Goal: Task Accomplishment & Management: Use online tool/utility

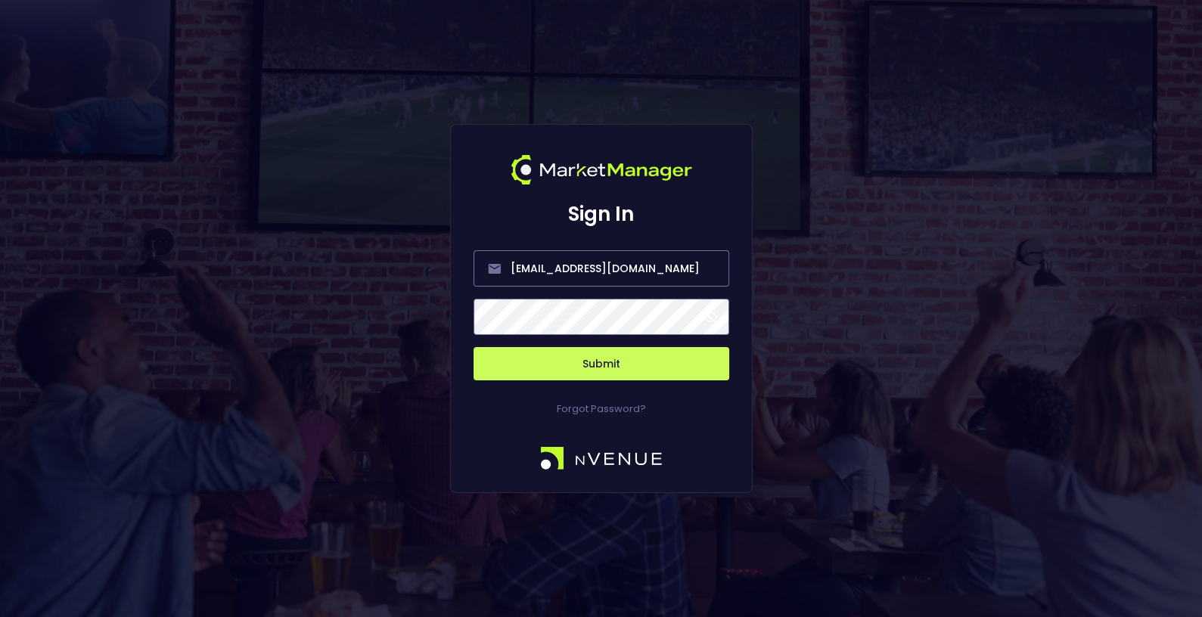
drag, startPoint x: 1026, startPoint y: 545, endPoint x: 1041, endPoint y: 596, distance: 53.6
click at [1041, 596] on div "Sign In [EMAIL_ADDRESS][DOMAIN_NAME] Submit Forgot Password?" at bounding box center [601, 308] width 1202 height 617
drag, startPoint x: 660, startPoint y: 272, endPoint x: 366, endPoint y: 270, distance: 294.2
click at [367, 272] on div "Sign In [EMAIL_ADDRESS][DOMAIN_NAME] Submit Forgot Password?" at bounding box center [601, 308] width 1202 height 617
type input "[EMAIL_ADDRESS][DOMAIN_NAME]"
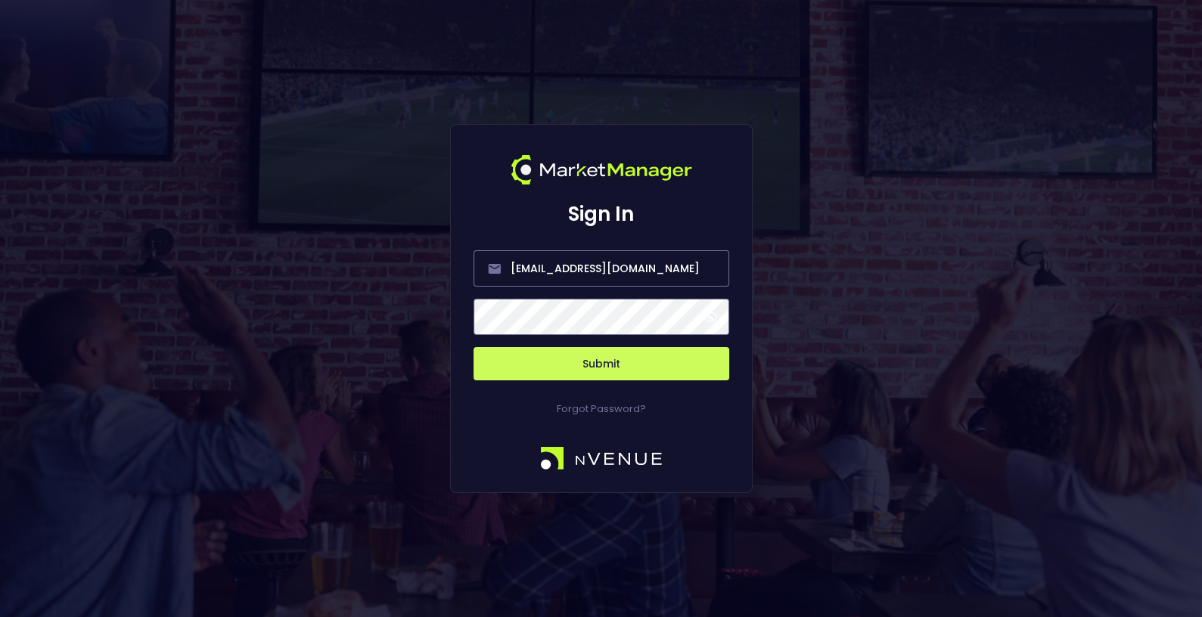
click at [566, 361] on button "Submit" at bounding box center [601, 363] width 256 height 33
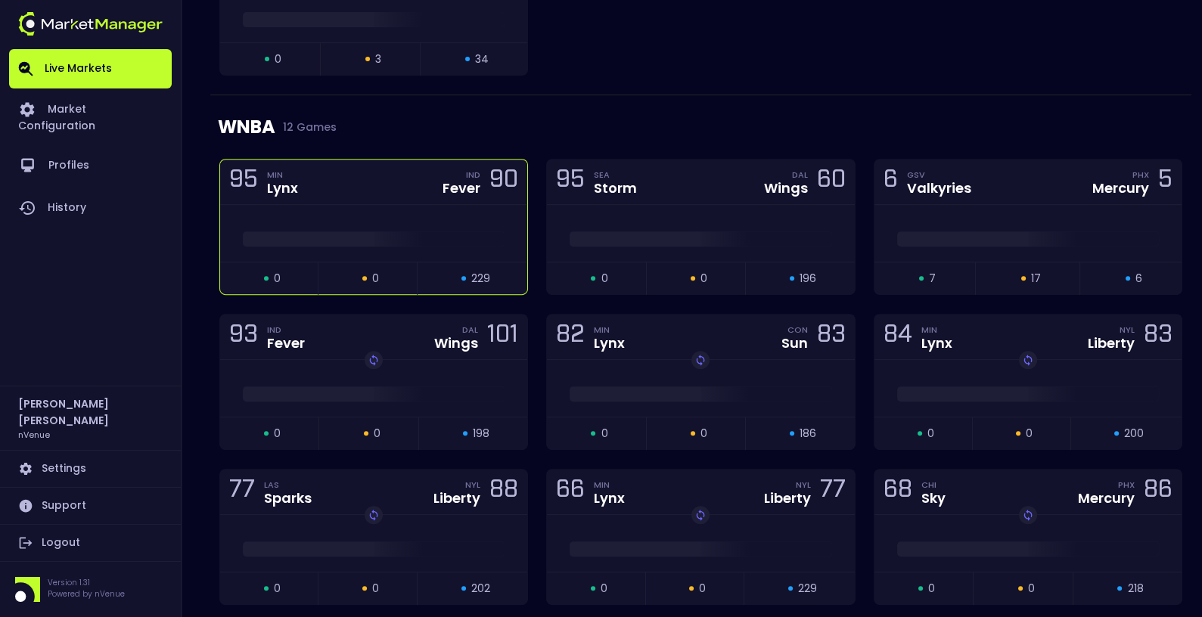
scroll to position [1321, 0]
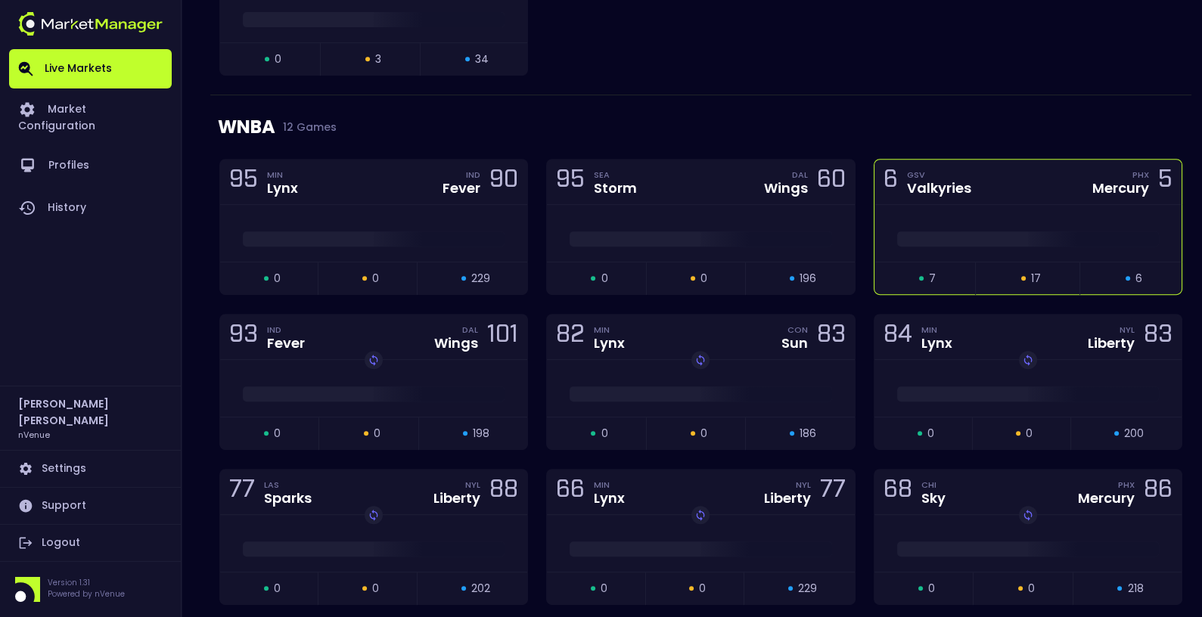
click at [1010, 177] on div "6 GSV Valkyries PHX Mercury 5" at bounding box center [1027, 182] width 307 height 45
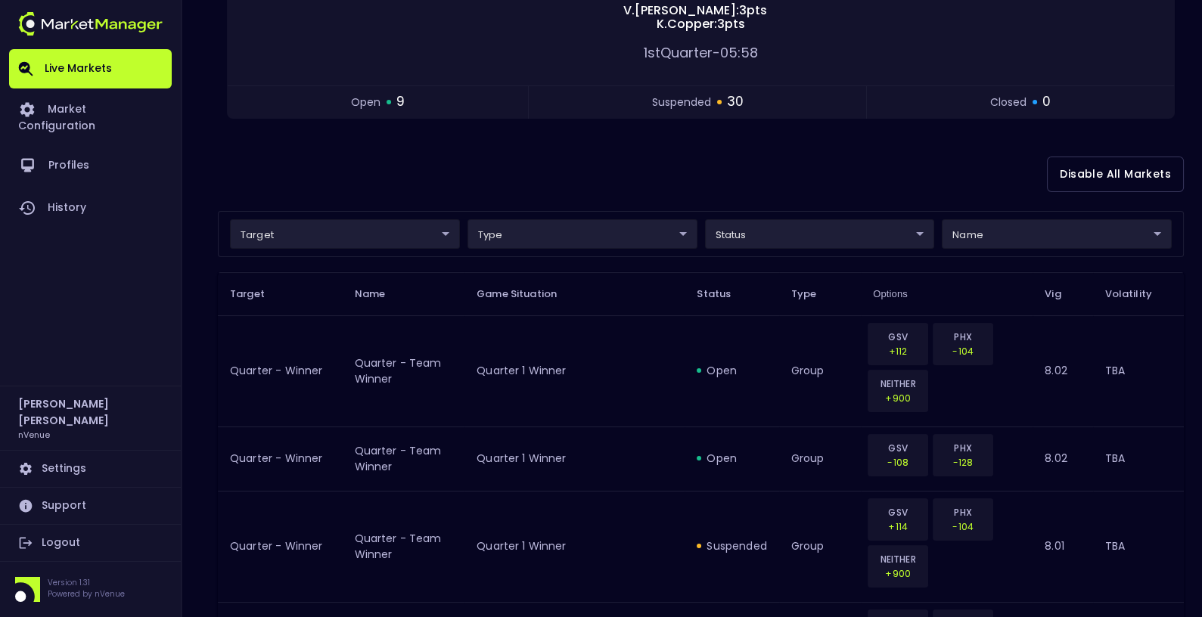
scroll to position [250, 0]
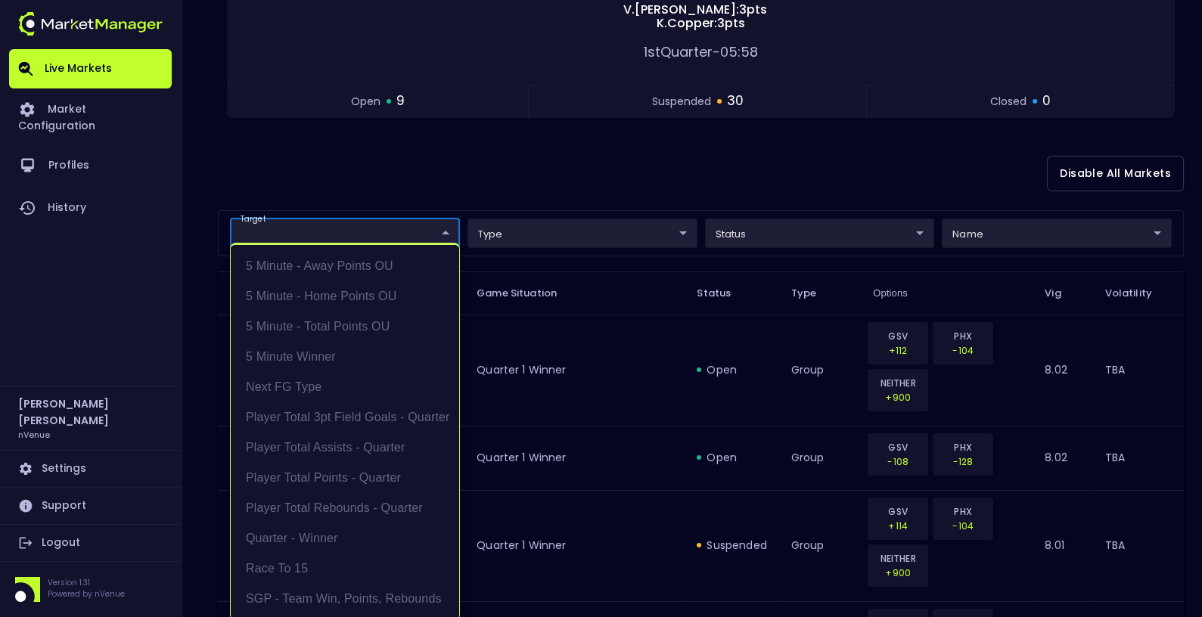
click at [359, 449] on li "Player Total Assists - Quarter" at bounding box center [345, 448] width 228 height 30
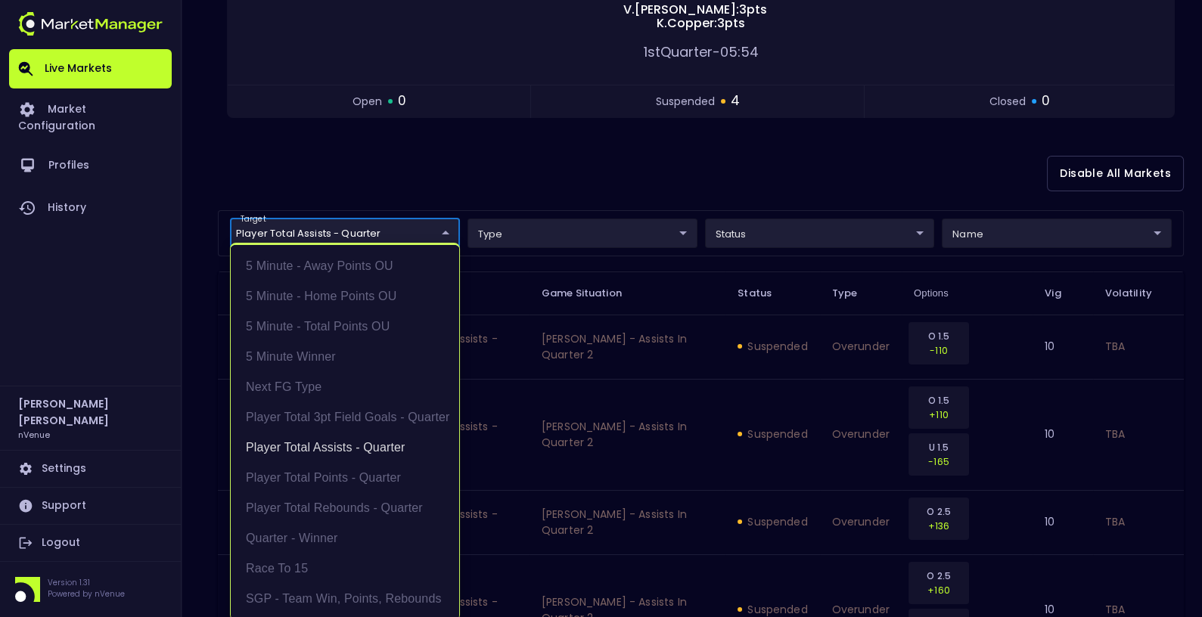
click at [558, 399] on div at bounding box center [601, 308] width 1202 height 617
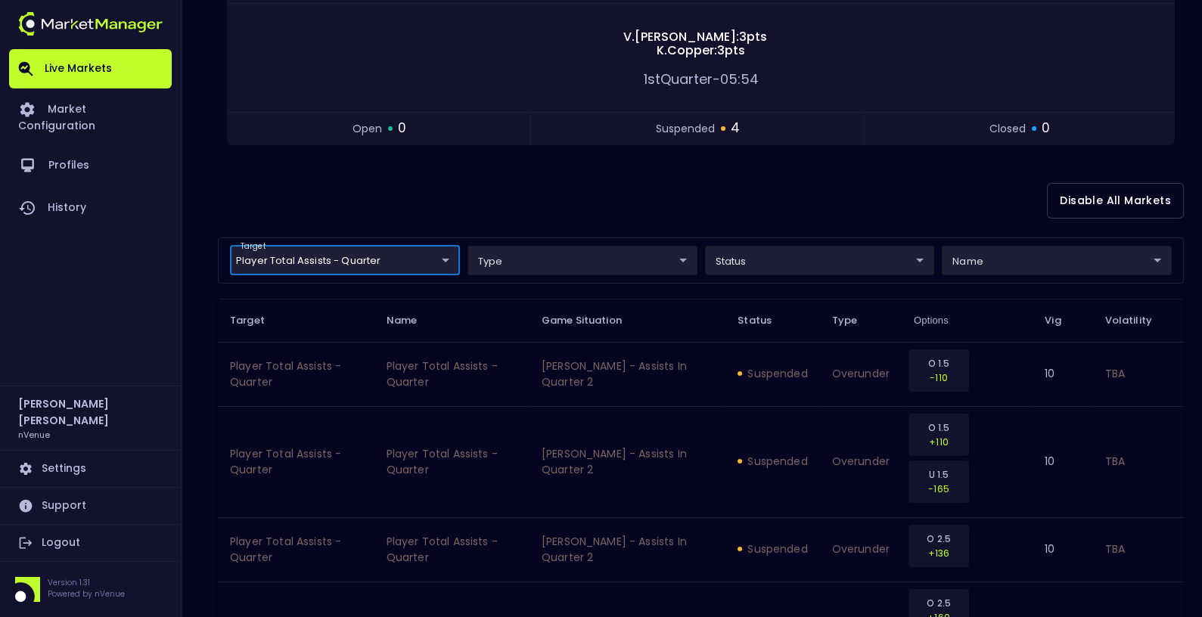
scroll to position [216, 0]
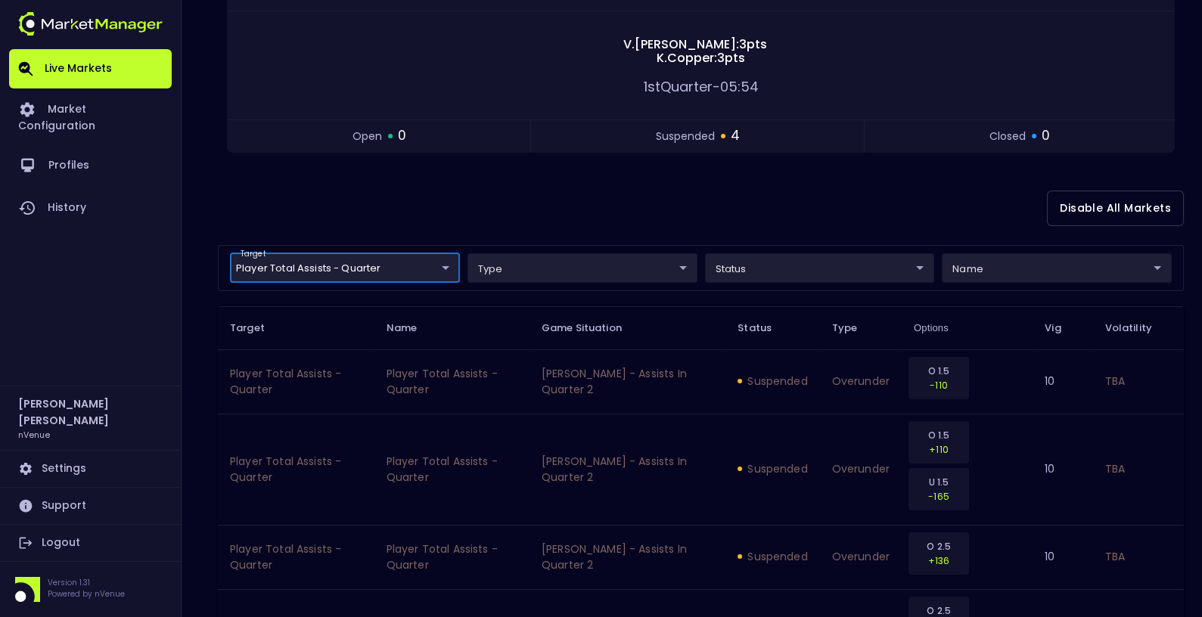
click at [380, 268] on body "Live Markets Market Configuration Profiles History [PERSON_NAME] nVenue Setting…" at bounding box center [601, 280] width 1202 height 992
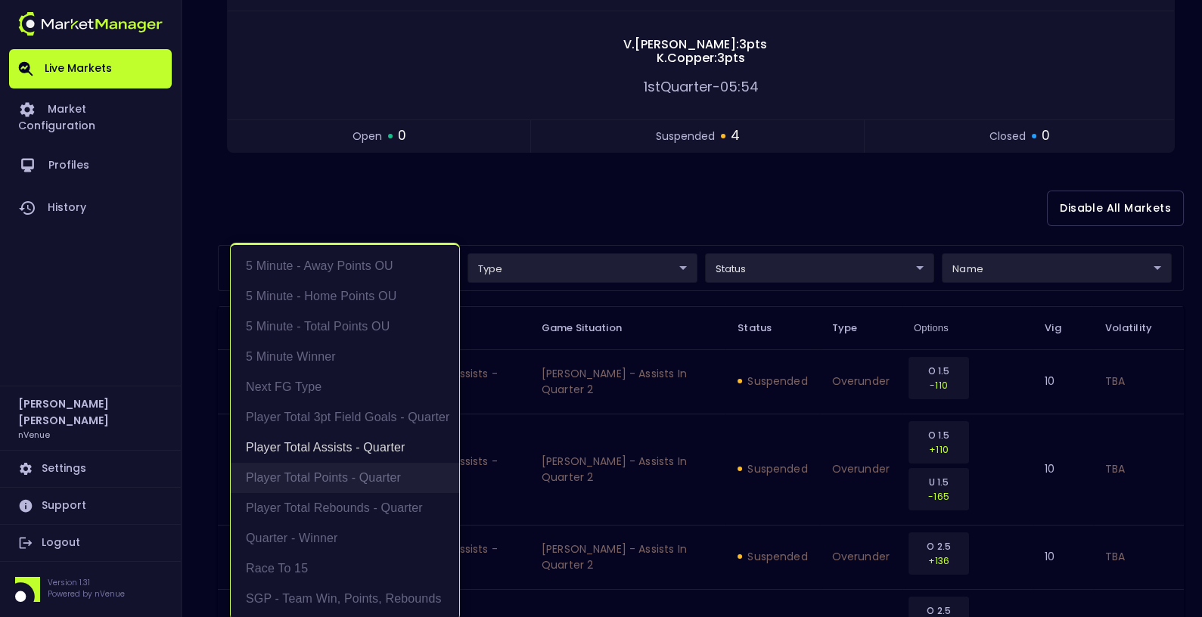
click at [347, 482] on li "Player Total Points - Quarter" at bounding box center [345, 478] width 228 height 30
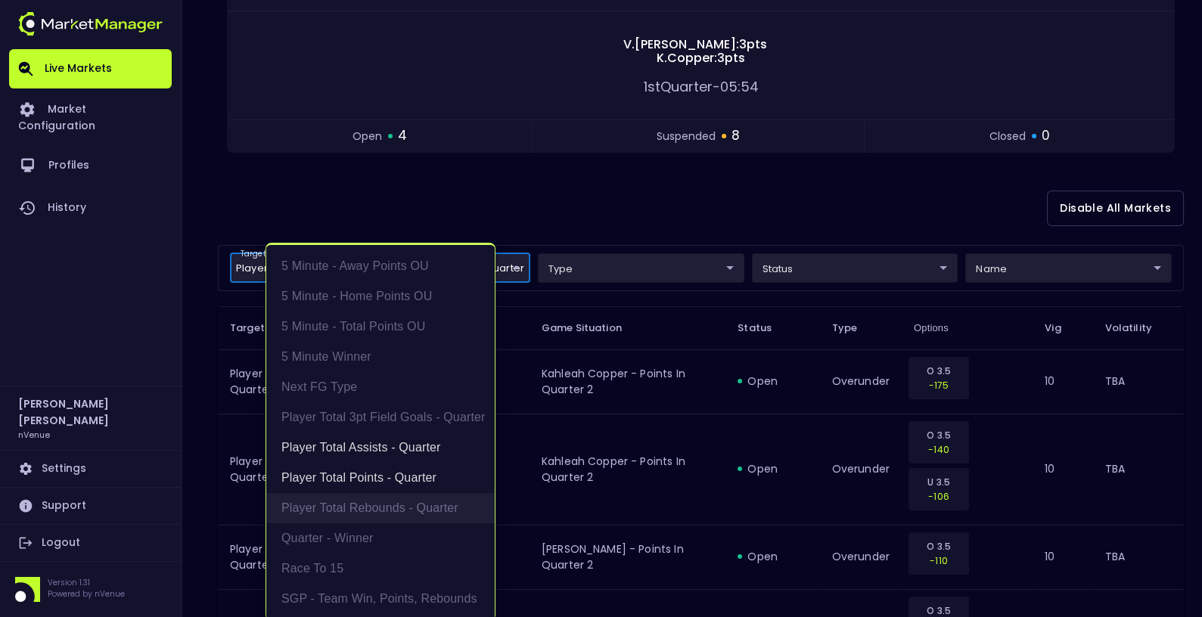
click at [385, 512] on li "Player Total Rebounds - Quarter" at bounding box center [380, 508] width 228 height 30
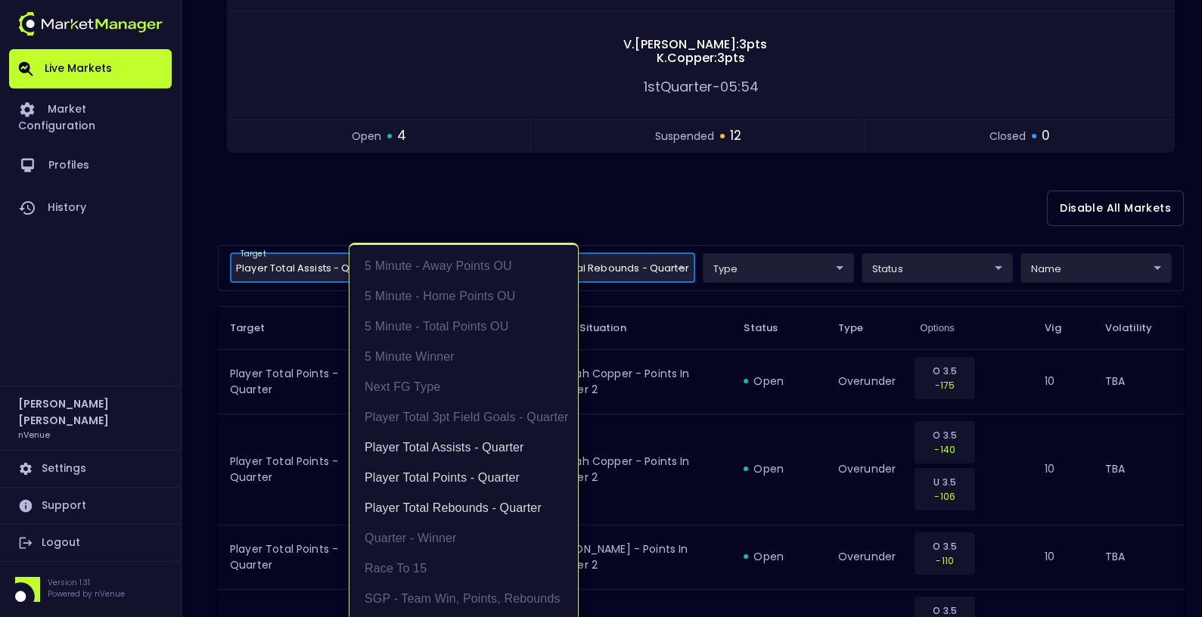
scroll to position [2, 0]
click at [688, 406] on div at bounding box center [601, 308] width 1202 height 617
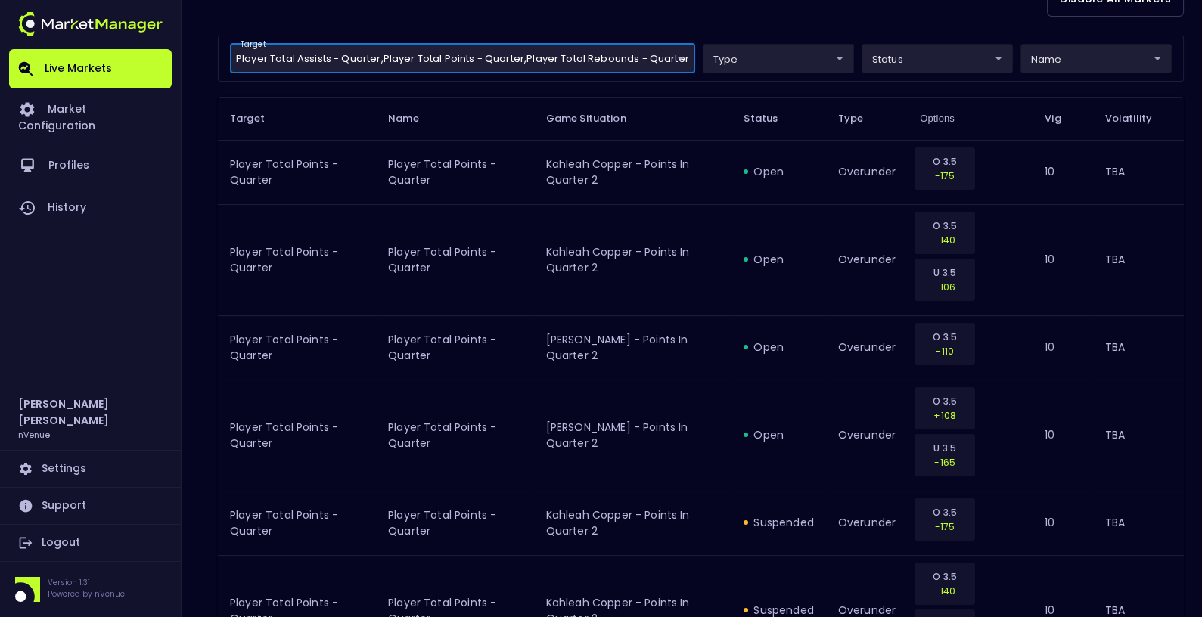
scroll to position [334, 0]
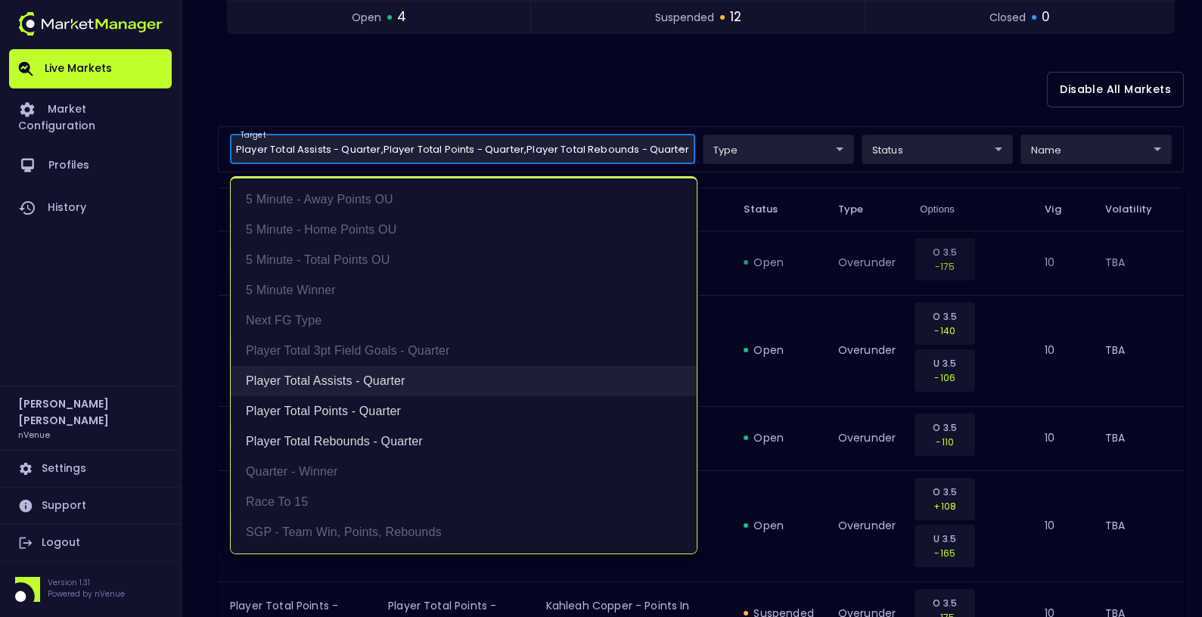
click at [336, 377] on li "Player Total Assists - Quarter" at bounding box center [464, 381] width 466 height 30
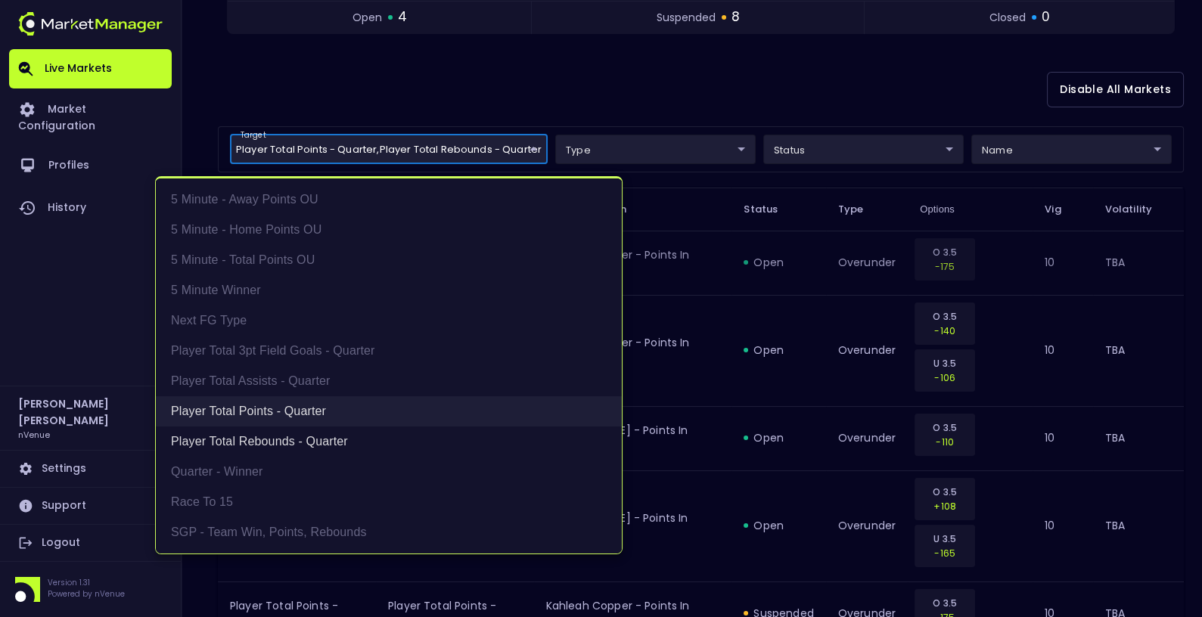
click at [318, 414] on li "Player Total Points - Quarter" at bounding box center [389, 411] width 466 height 30
type input "Player Total Rebounds - Quarter"
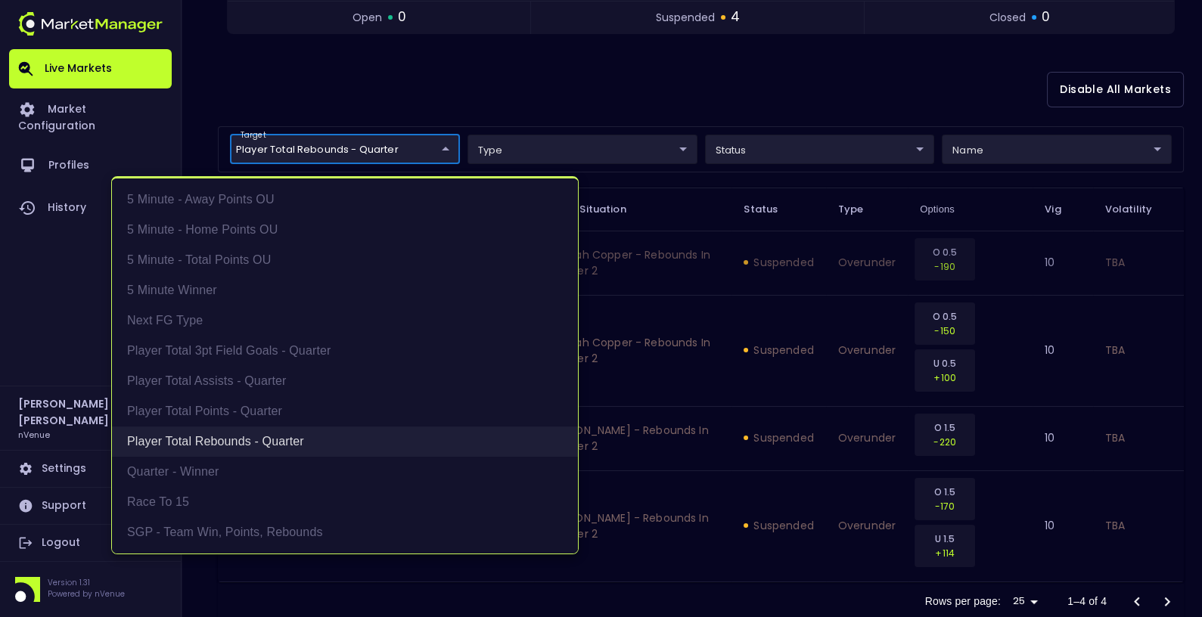
click at [287, 435] on li "Player Total Rebounds - Quarter" at bounding box center [345, 442] width 466 height 30
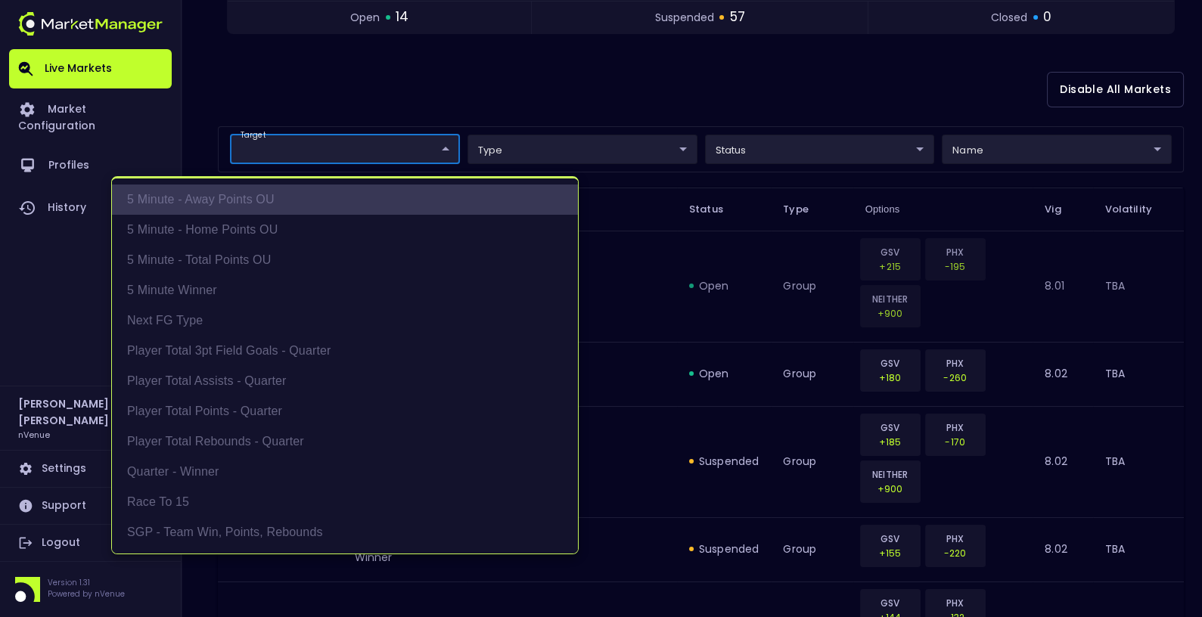
click at [230, 197] on li "5 Minute - Away Points OU" at bounding box center [345, 200] width 466 height 30
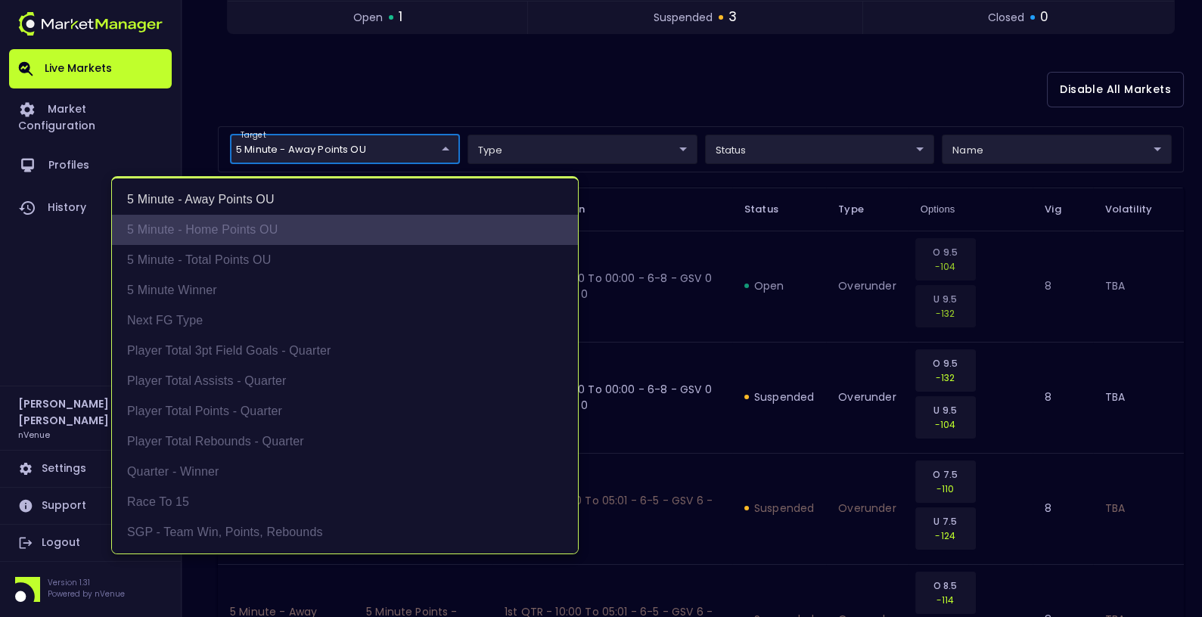
click at [229, 231] on li "5 Minute - Home Points OU" at bounding box center [345, 230] width 466 height 30
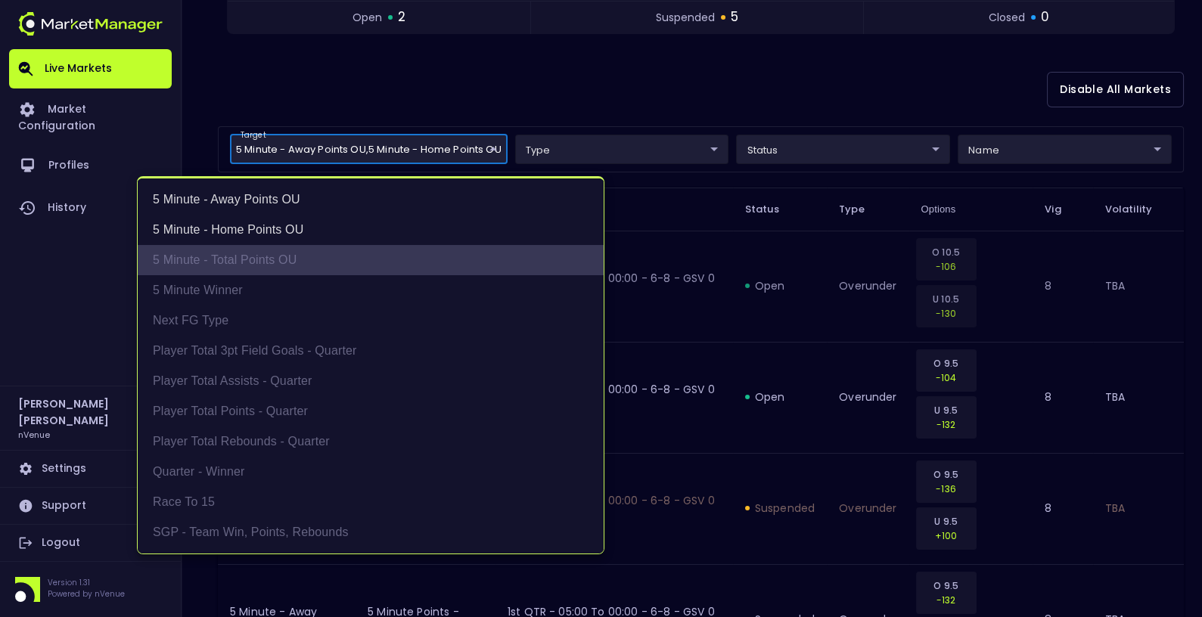
click at [244, 260] on li "5 Minute - Total Points OU" at bounding box center [371, 260] width 466 height 30
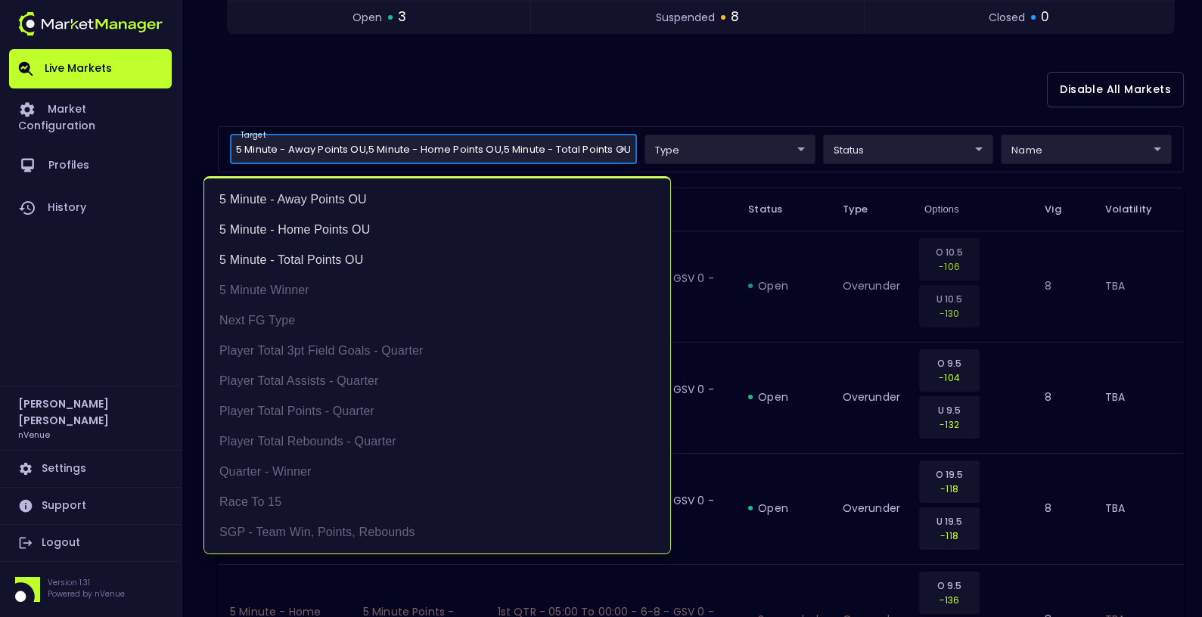
click at [860, 310] on div at bounding box center [601, 308] width 1202 height 617
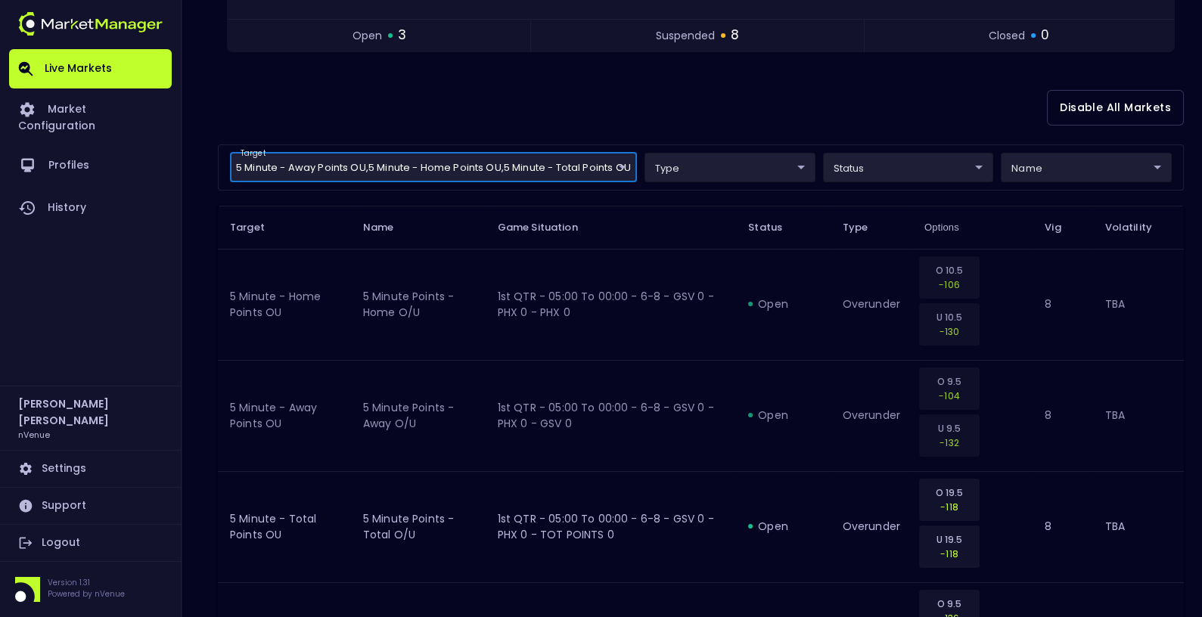
scroll to position [307, 0]
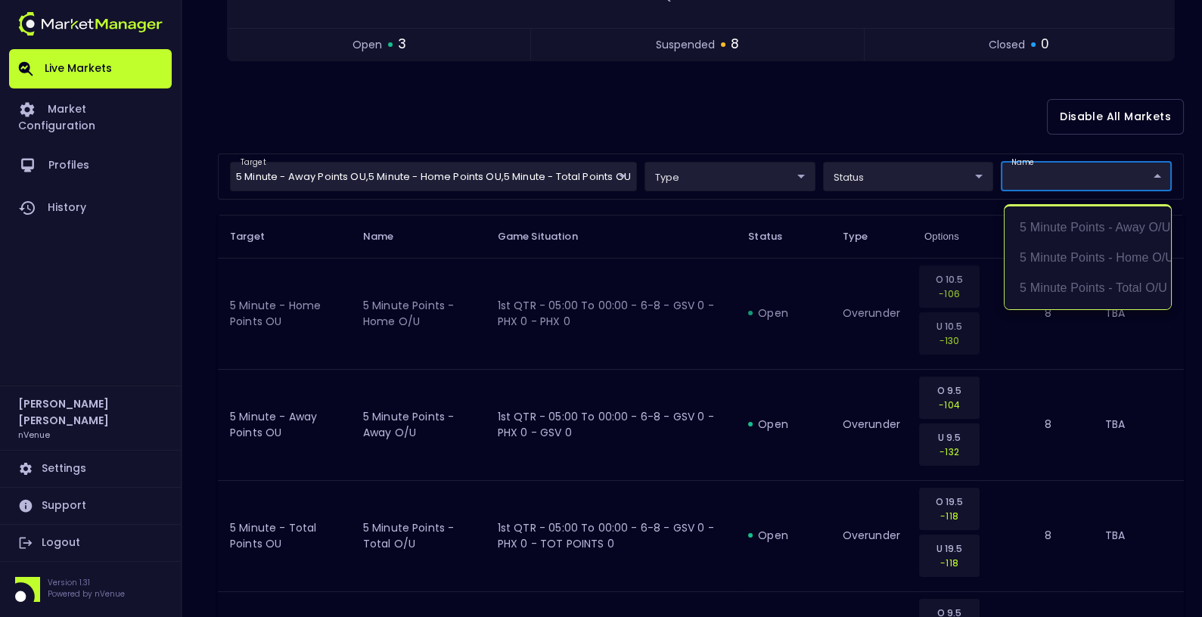
click at [1082, 177] on body "Live Markets Market Configuration Profiles History [PERSON_NAME] nVenue Setting…" at bounding box center [601, 625] width 1202 height 1864
click at [917, 109] on div at bounding box center [601, 308] width 1202 height 617
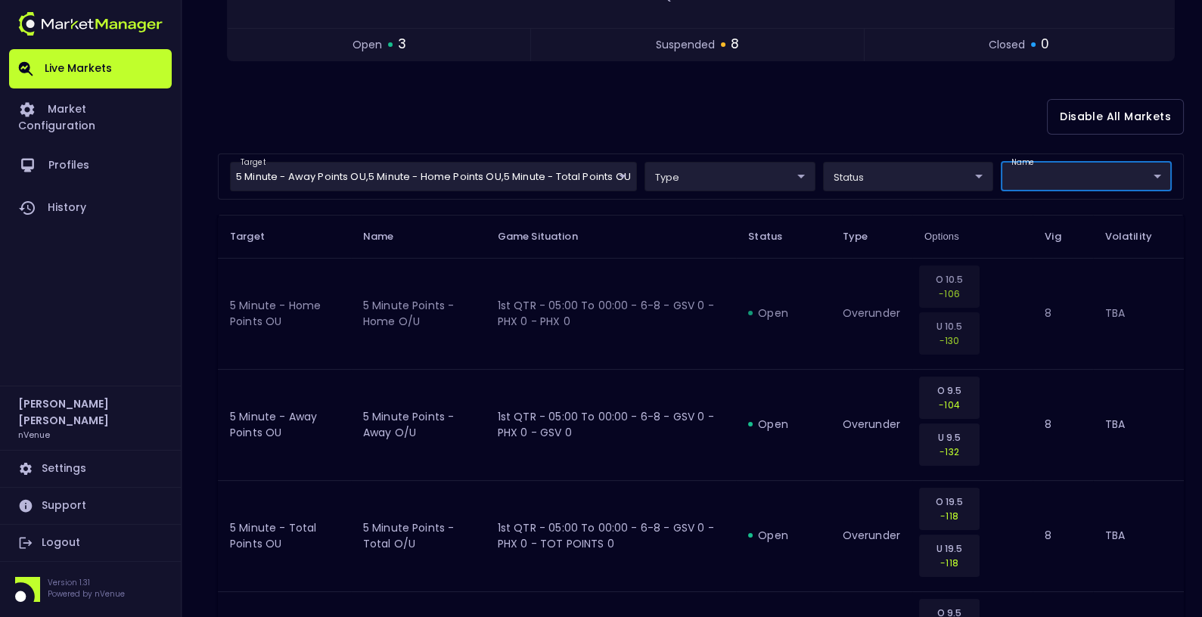
click at [469, 185] on body "Live Markets Market Configuration Profiles History [PERSON_NAME] nVenue Setting…" at bounding box center [601, 625] width 1202 height 1864
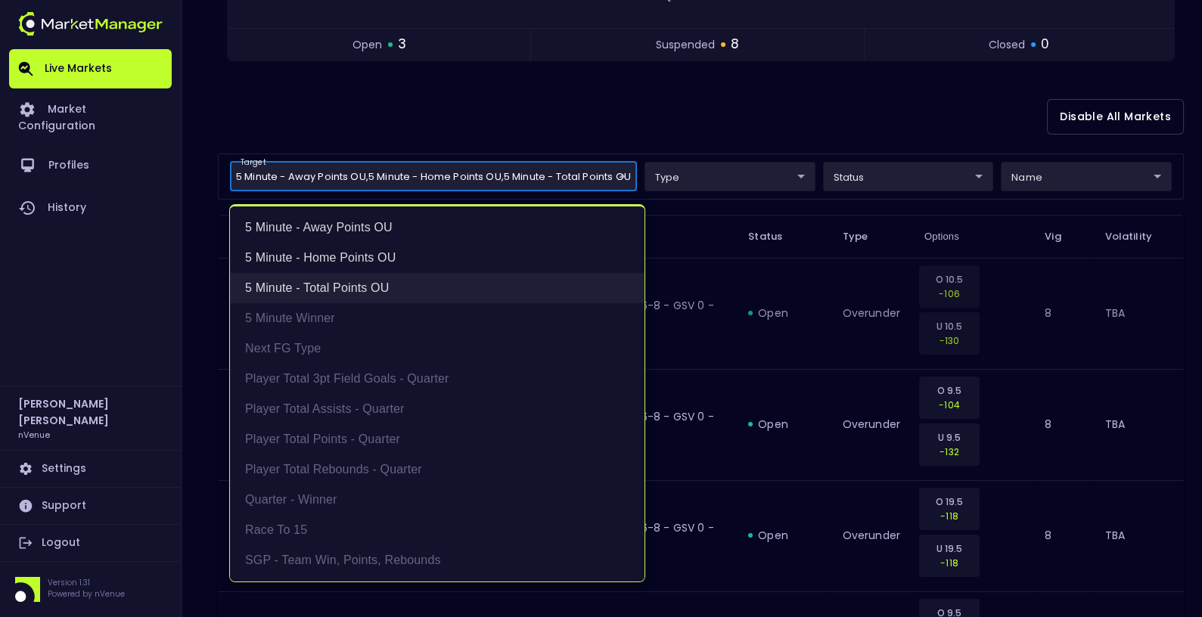
click at [352, 288] on li "5 Minute - Total Points OU" at bounding box center [437, 288] width 414 height 30
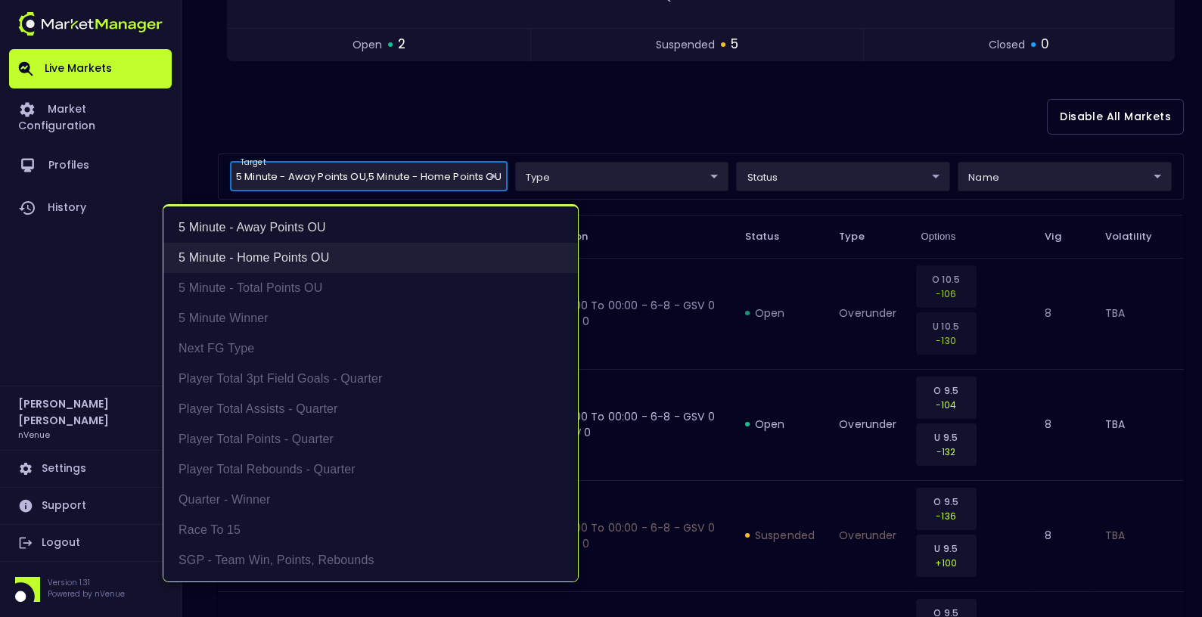
click at [306, 256] on li "5 Minute - Home Points OU" at bounding box center [370, 258] width 414 height 30
type input "5 Minute - Away Points OU"
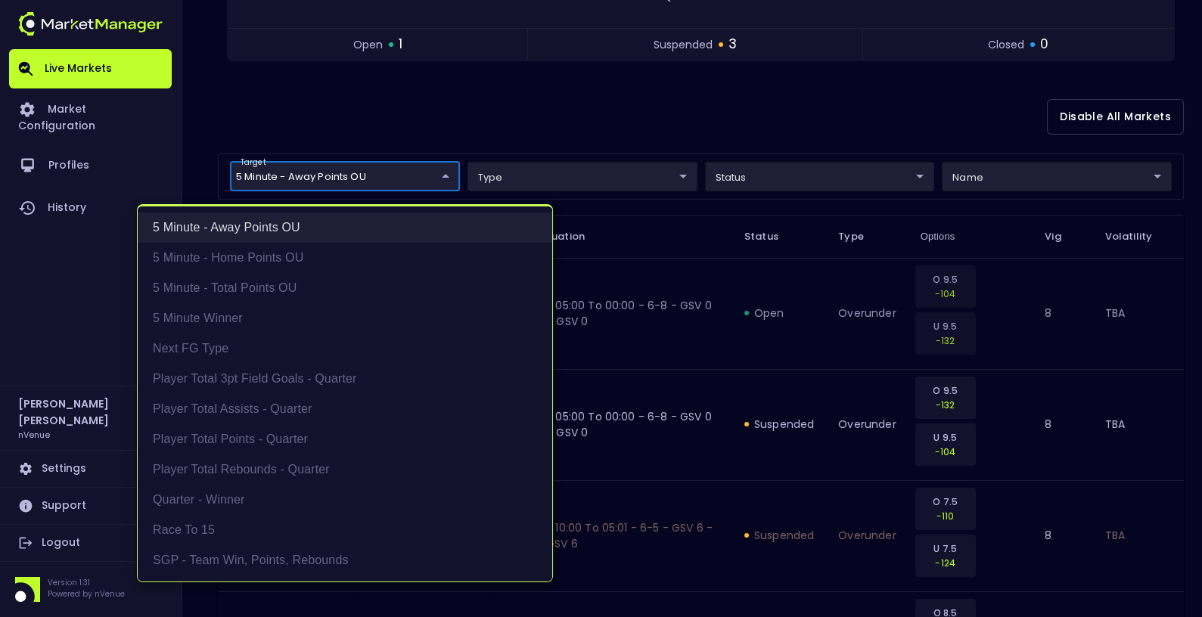
click at [275, 229] on li "5 Minute - Away Points OU" at bounding box center [345, 228] width 414 height 30
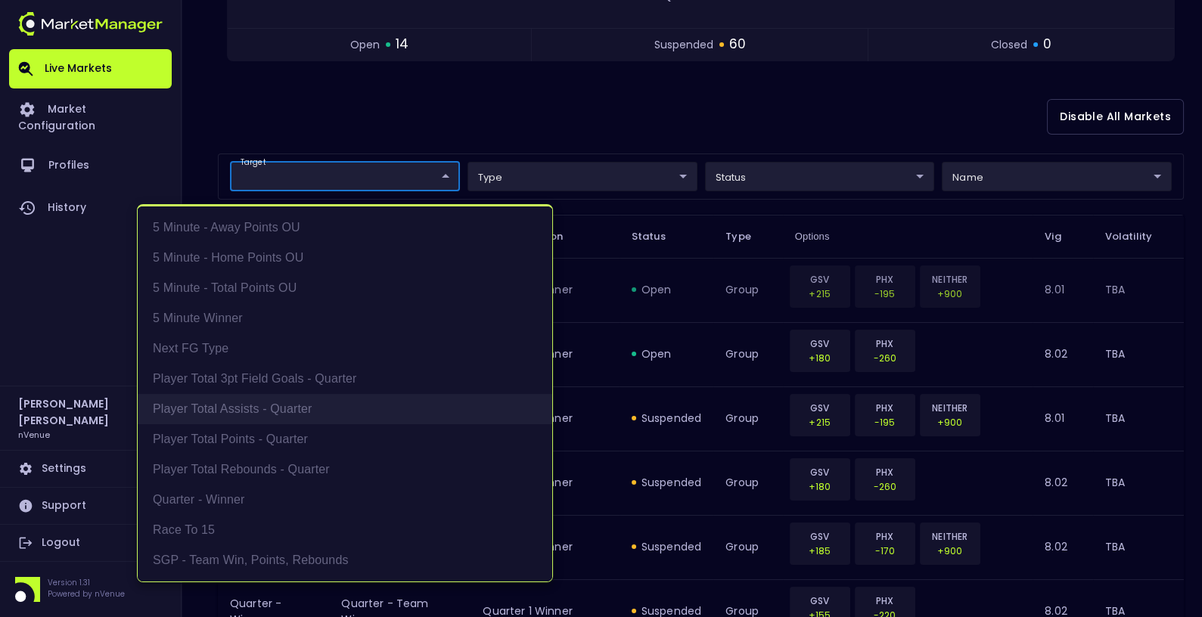
click at [260, 411] on li "Player Total Assists - Quarter" at bounding box center [345, 409] width 414 height 30
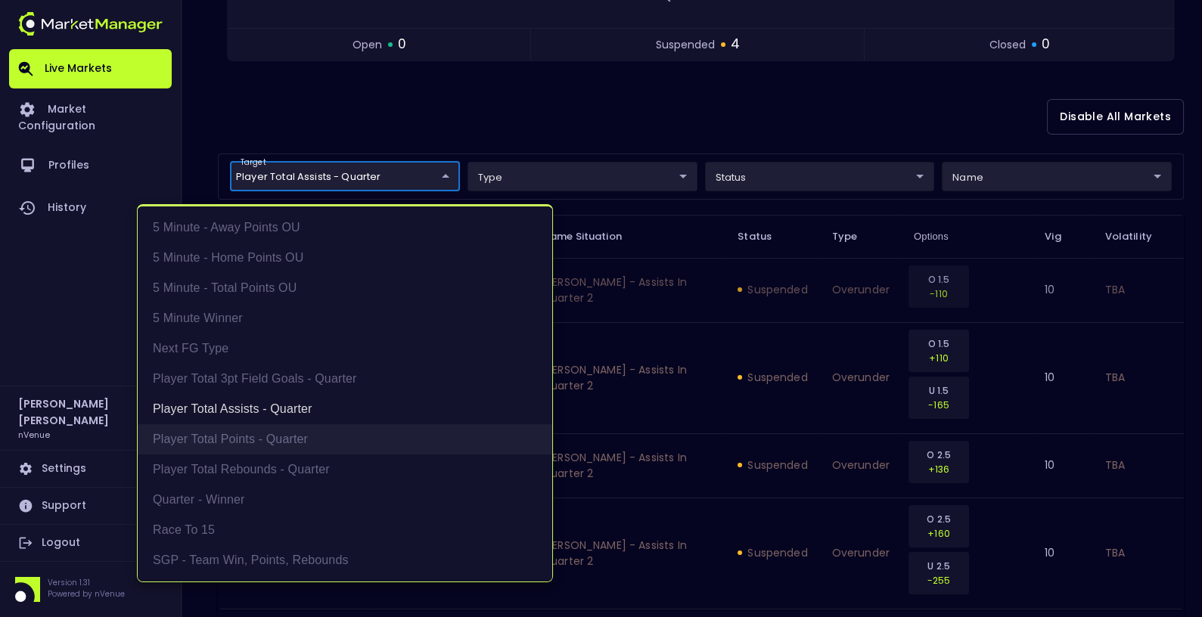
click at [248, 442] on li "Player Total Points - Quarter" at bounding box center [345, 439] width 414 height 30
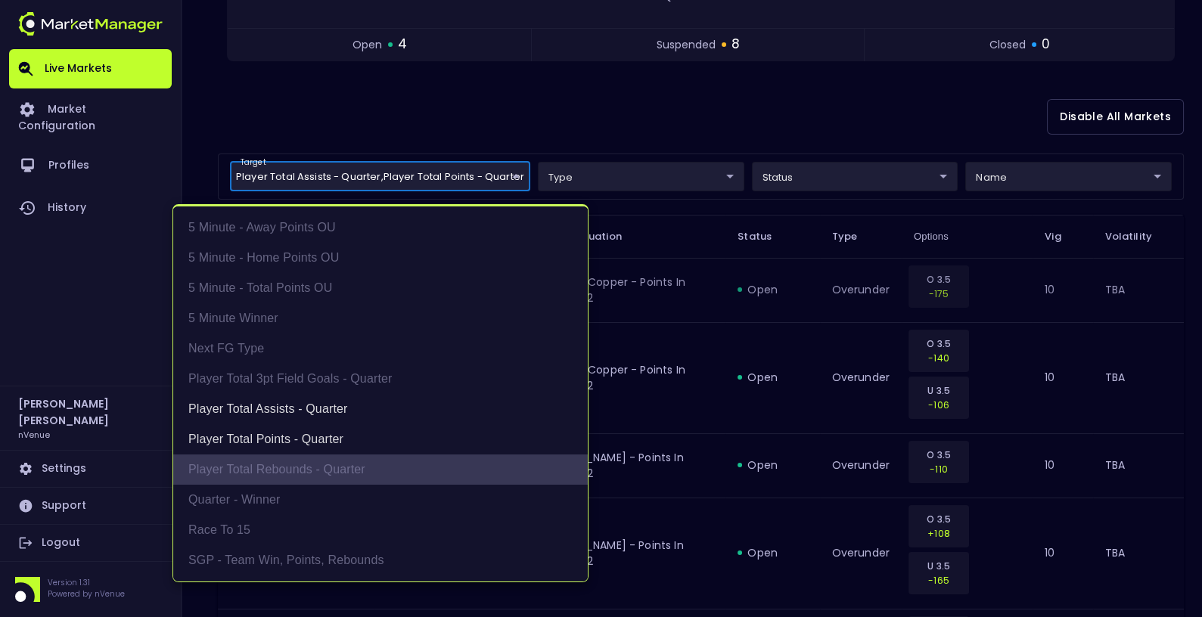
click at [268, 470] on li "Player Total Rebounds - Quarter" at bounding box center [380, 470] width 414 height 30
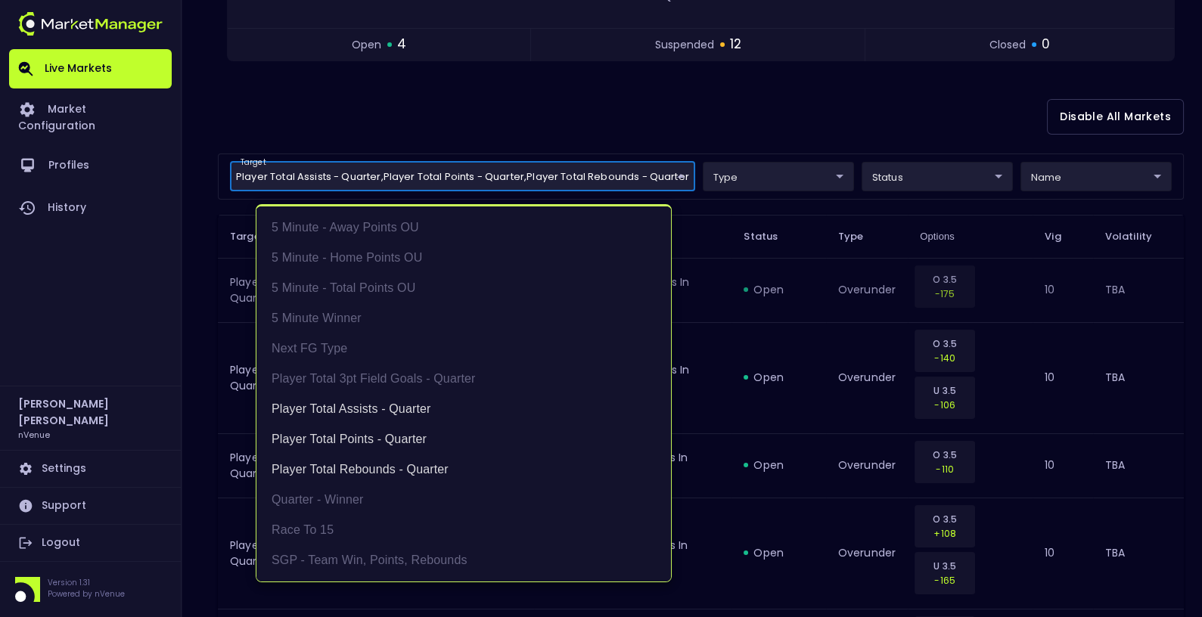
click at [740, 319] on div at bounding box center [601, 308] width 1202 height 617
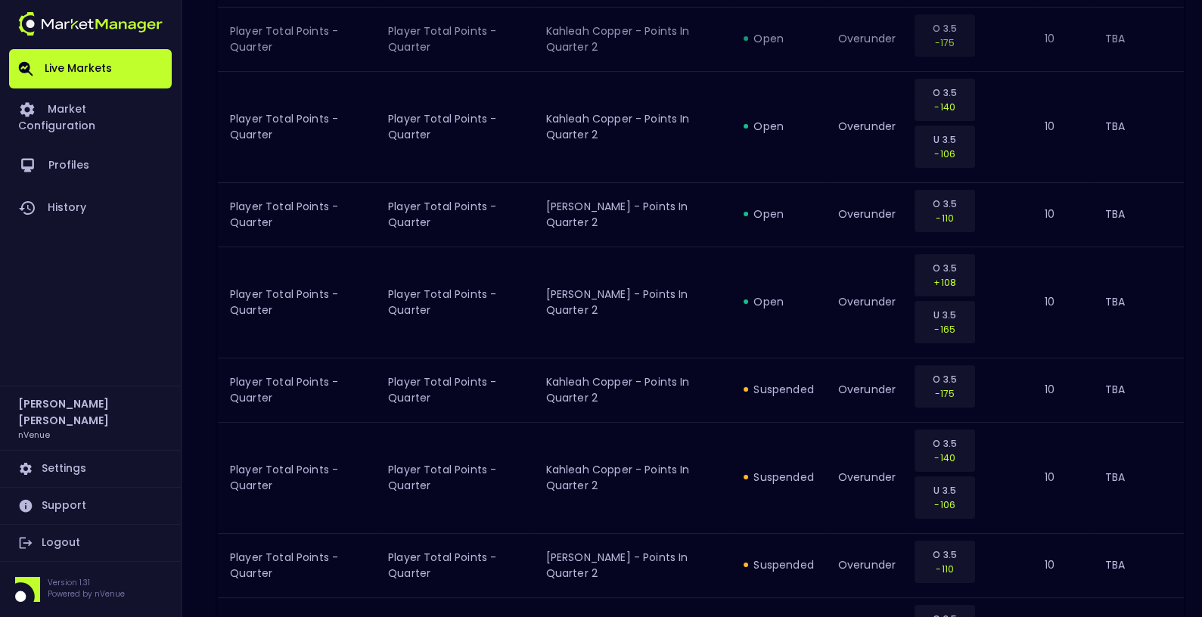
scroll to position [383, 0]
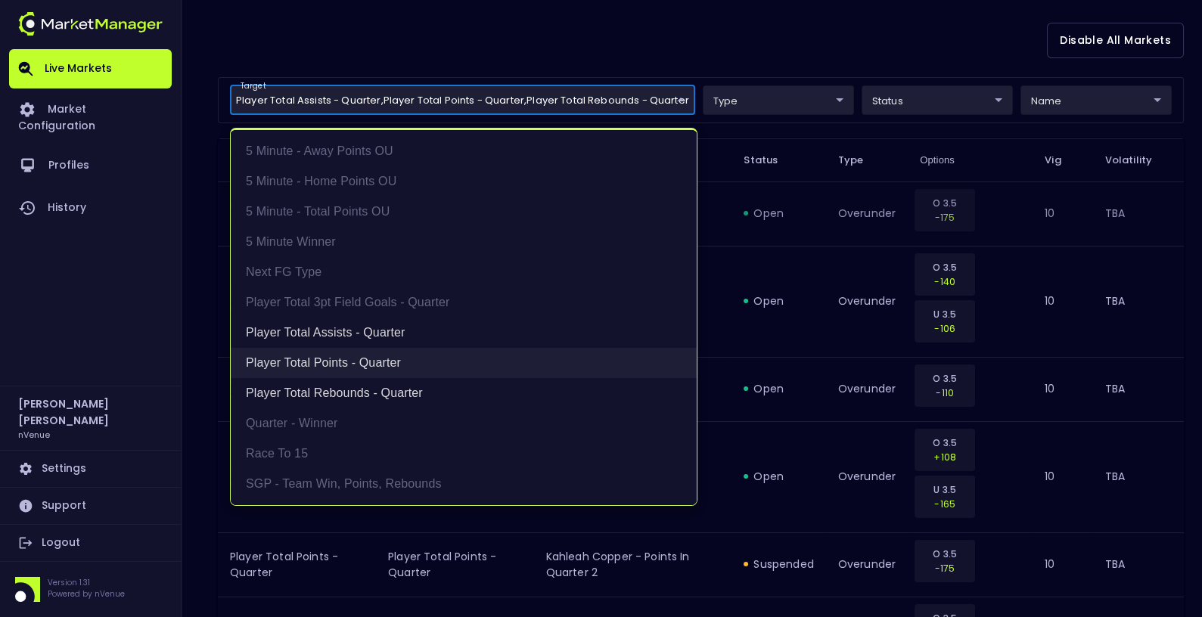
click at [337, 359] on li "Player Total Points - Quarter" at bounding box center [464, 363] width 466 height 30
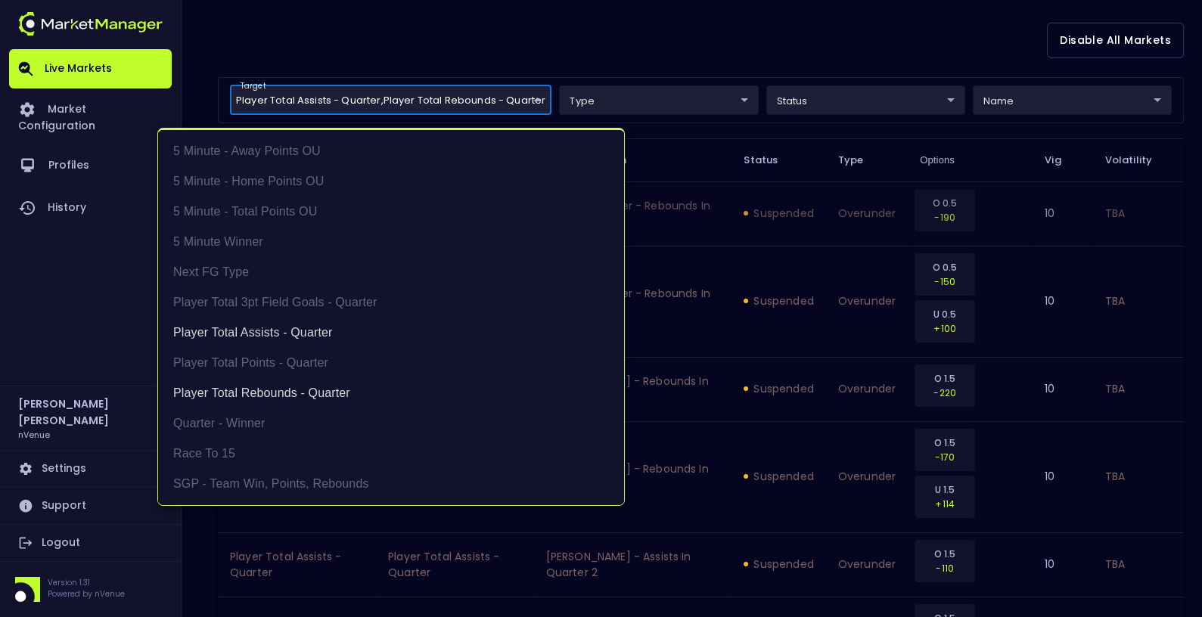
click at [842, 251] on div at bounding box center [601, 308] width 1202 height 617
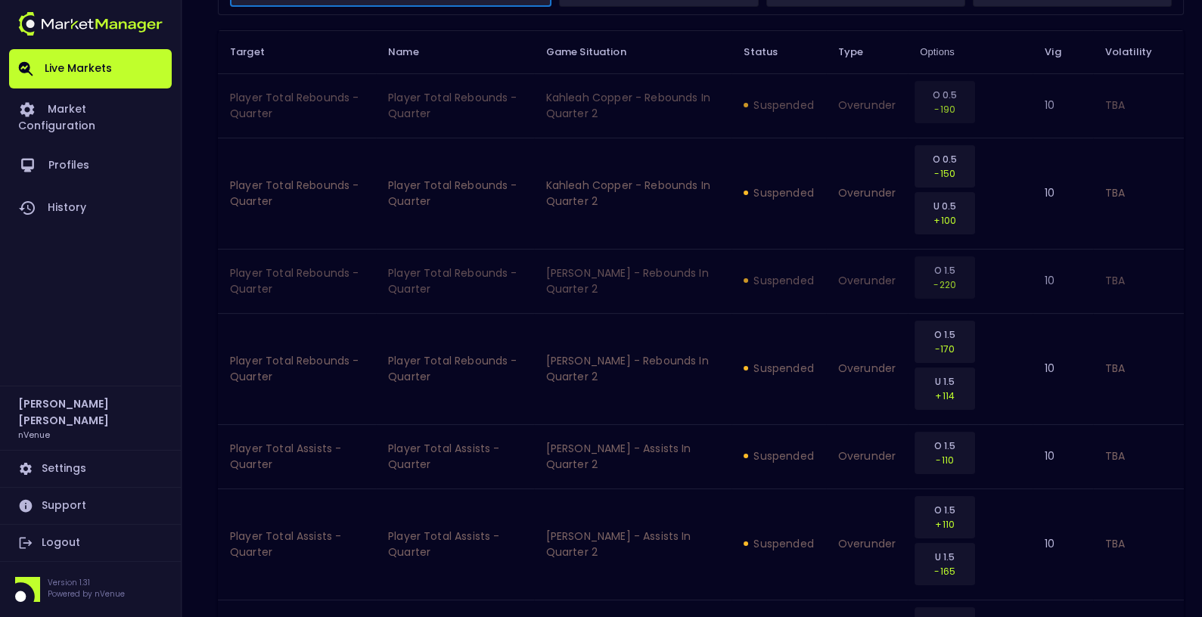
scroll to position [0, 0]
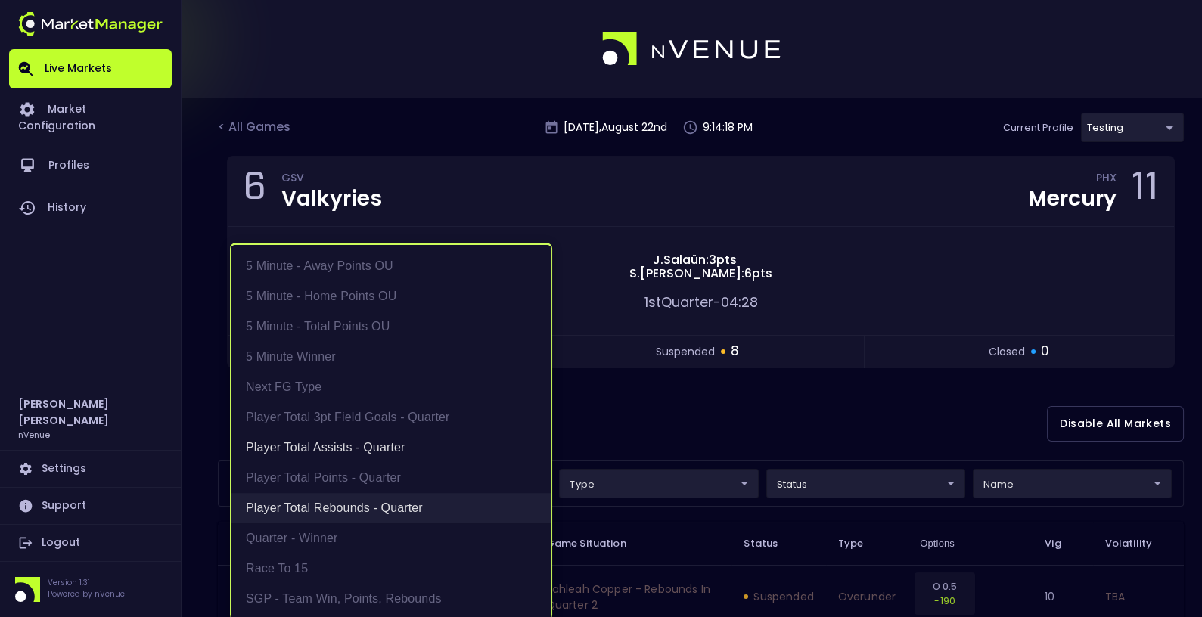
click at [339, 507] on li "Player Total Rebounds - Quarter" at bounding box center [391, 508] width 321 height 30
type input "Player Total Assists - Quarter"
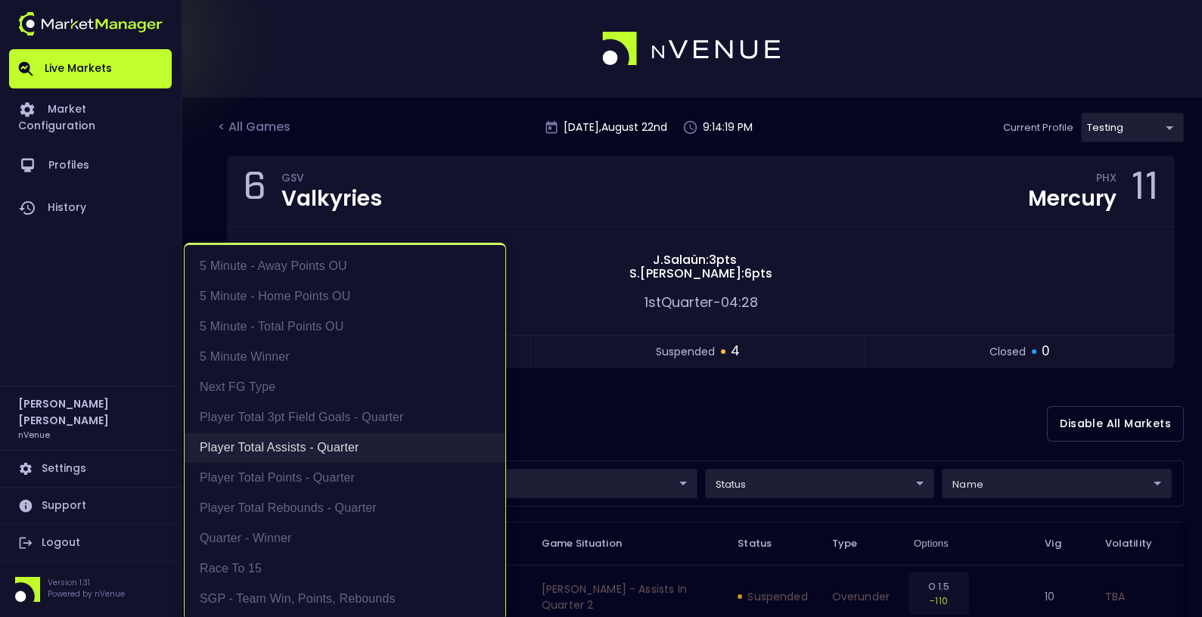
click at [334, 445] on li "Player Total Assists - Quarter" at bounding box center [345, 448] width 321 height 30
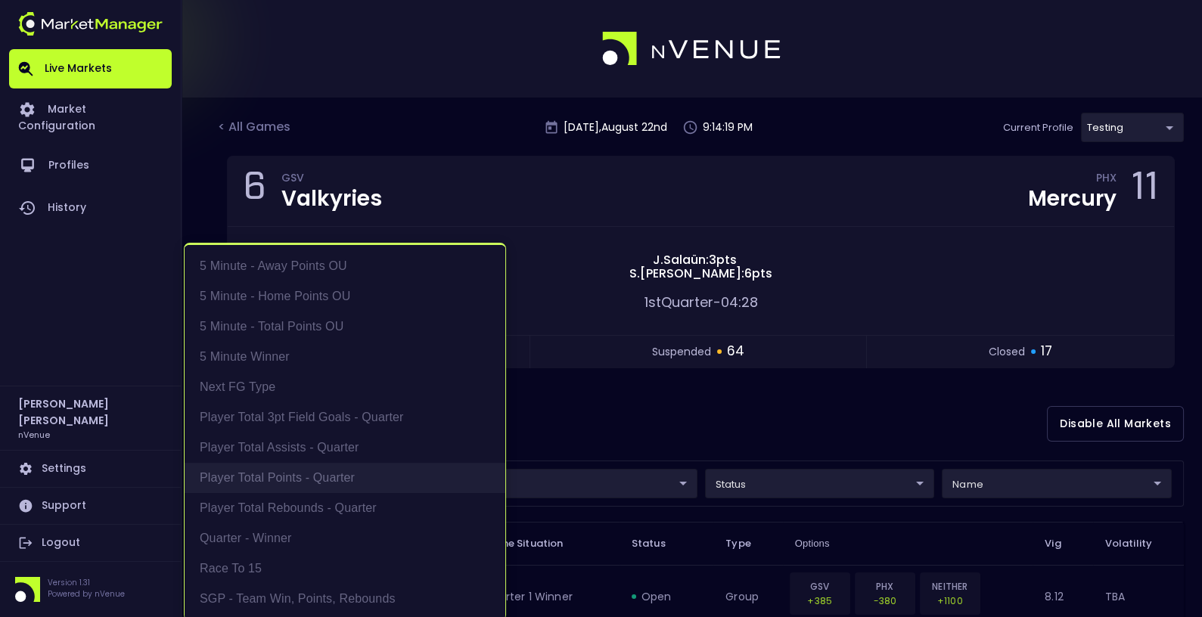
click at [316, 480] on li "Player Total Points - Quarter" at bounding box center [345, 478] width 321 height 30
type input "Player Total Points - Quarter"
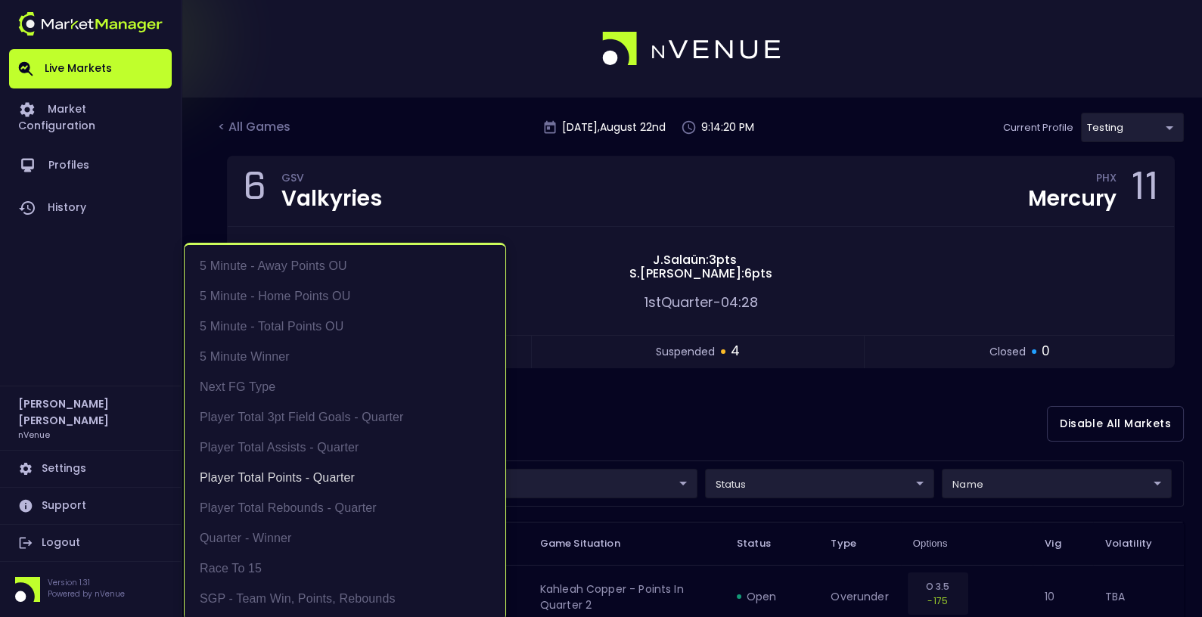
click at [596, 430] on div at bounding box center [601, 308] width 1202 height 617
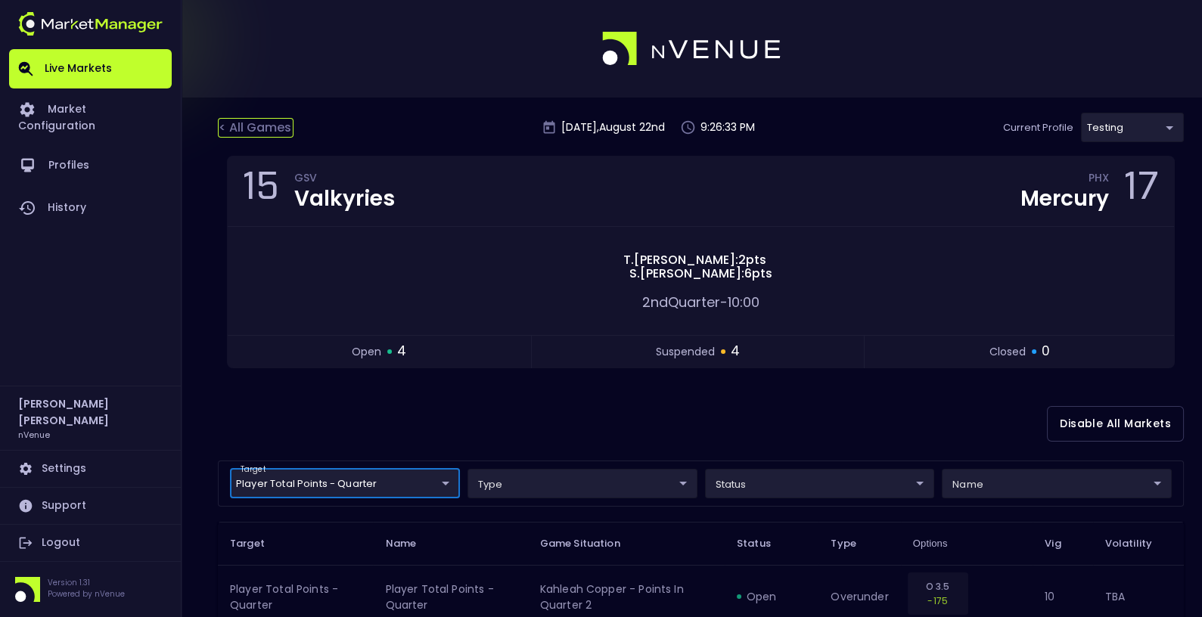
click at [251, 127] on div "< All Games" at bounding box center [256, 128] width 76 height 20
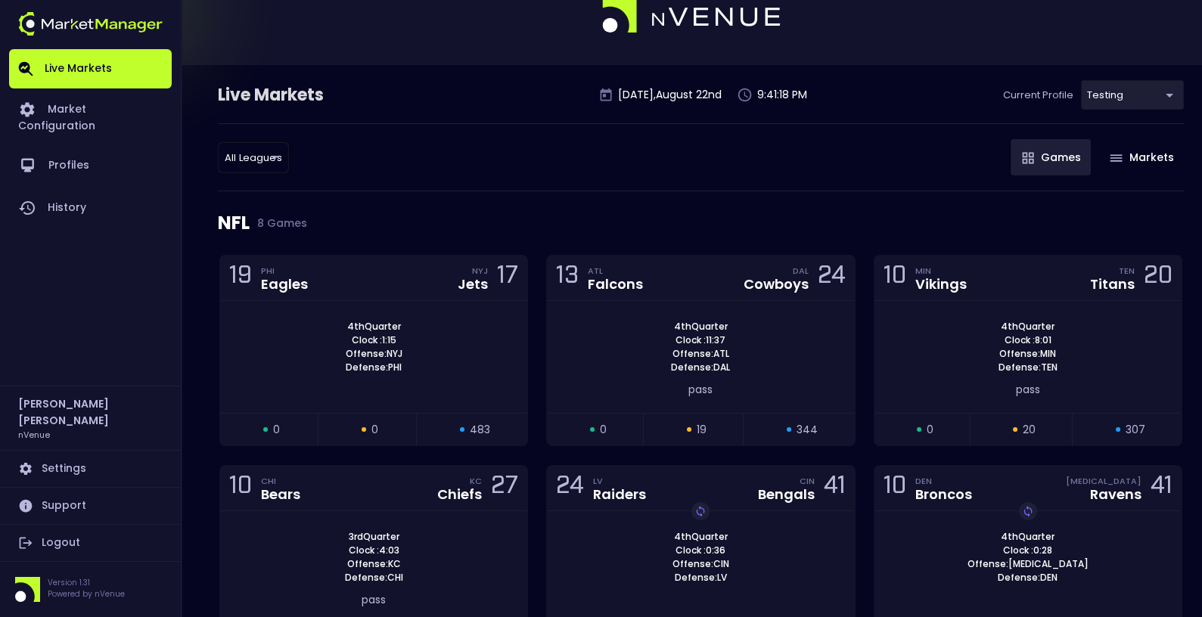
scroll to position [33, 0]
click at [470, 526] on div "3rd Quarter Clock : 4:03 Offense: KC Defense: CHI pass" at bounding box center [373, 567] width 307 height 112
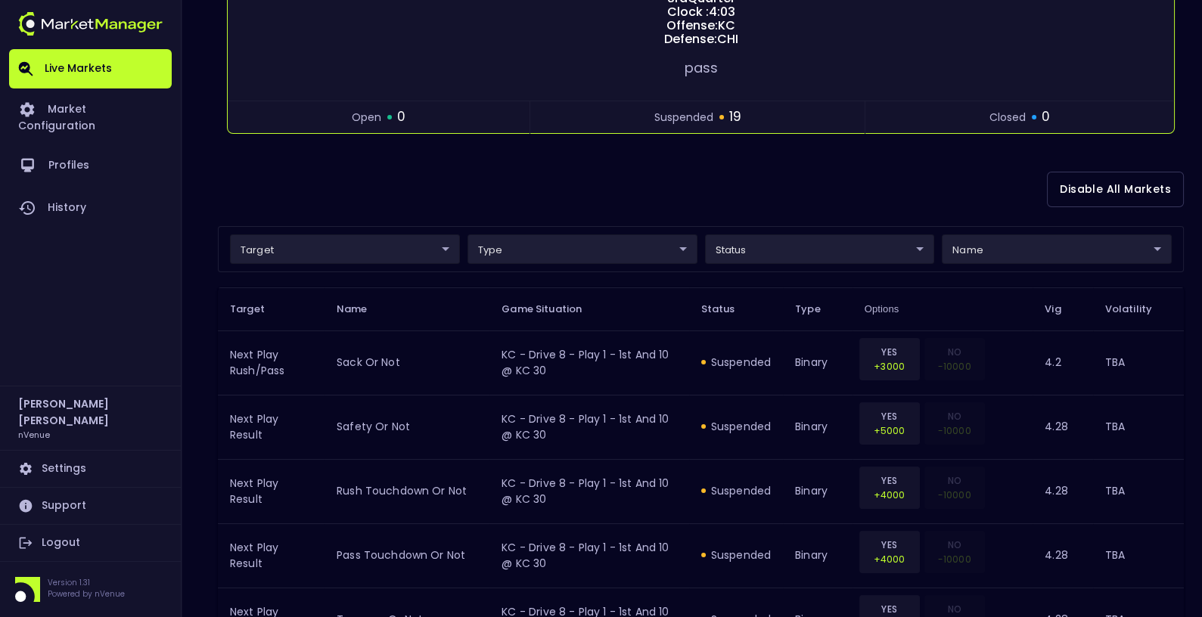
scroll to position [263, 0]
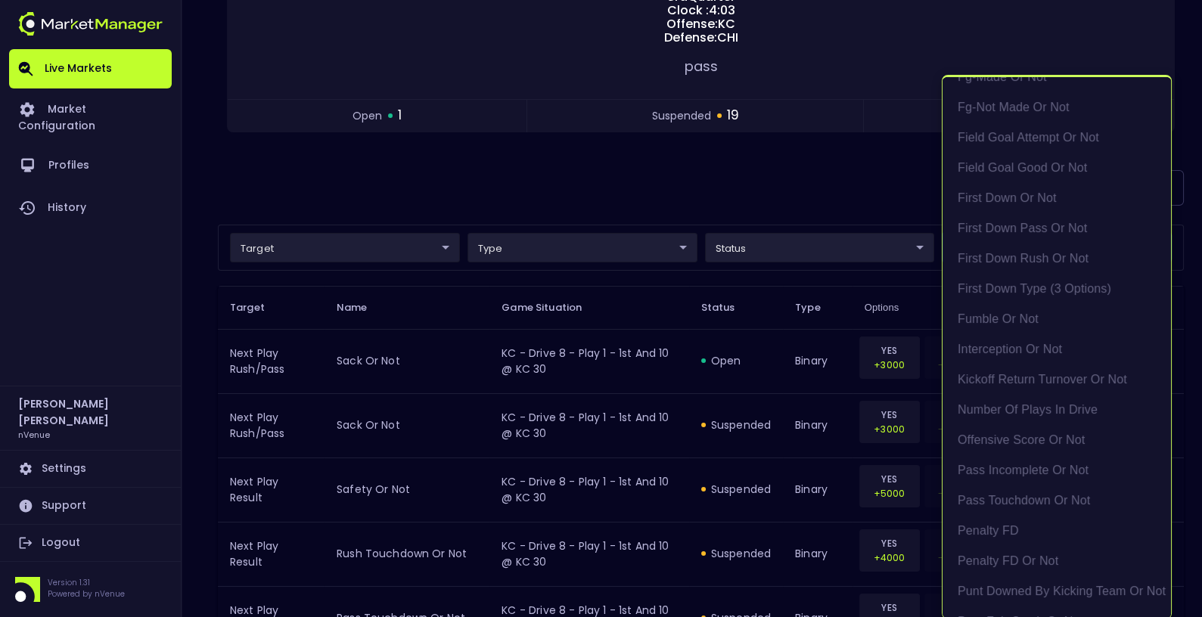
scroll to position [754, 0]
click at [523, 187] on div at bounding box center [601, 308] width 1202 height 617
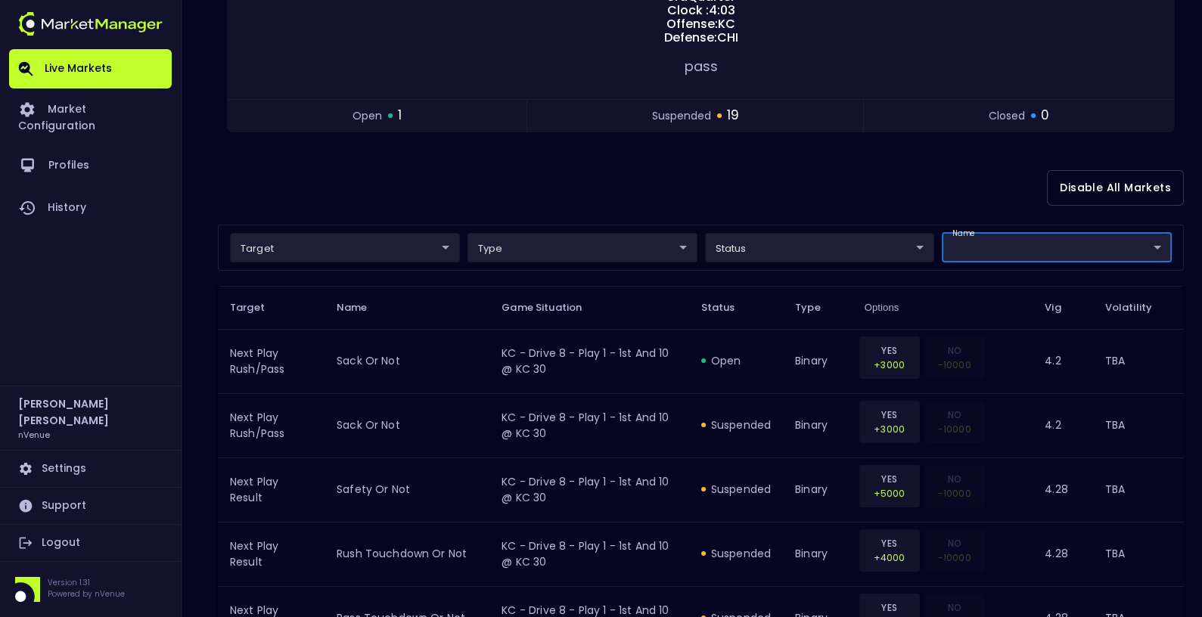
scroll to position [0, 0]
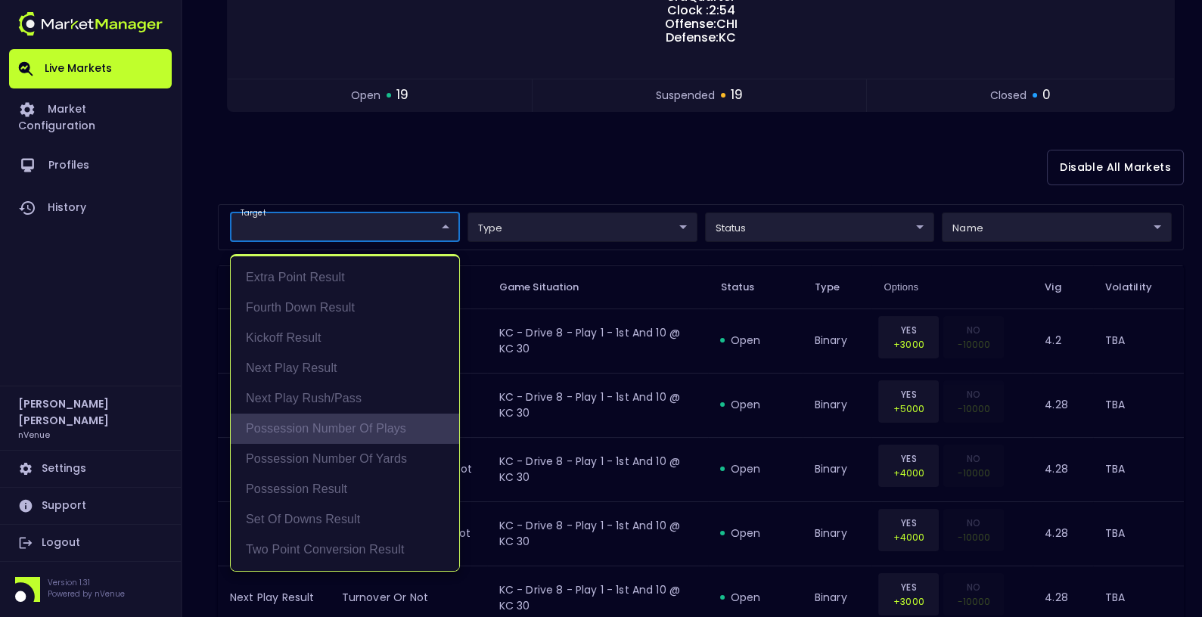
click at [359, 439] on li "Possession Number of Plays" at bounding box center [345, 429] width 228 height 30
type input "Possession Number of Plays"
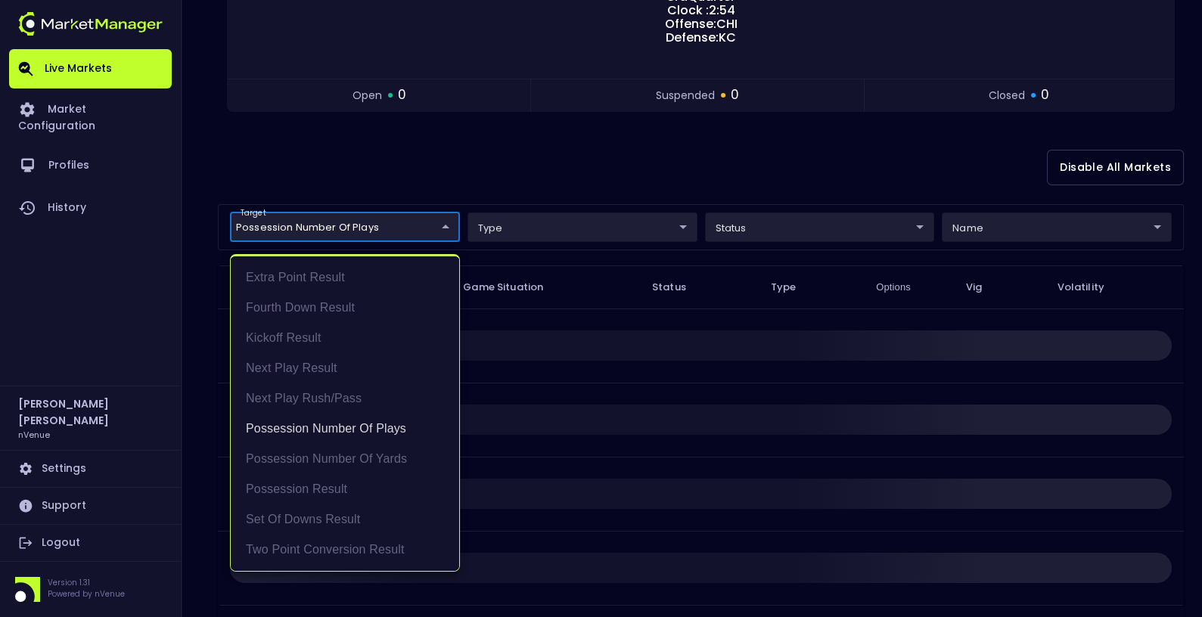
click at [579, 285] on div at bounding box center [601, 308] width 1202 height 617
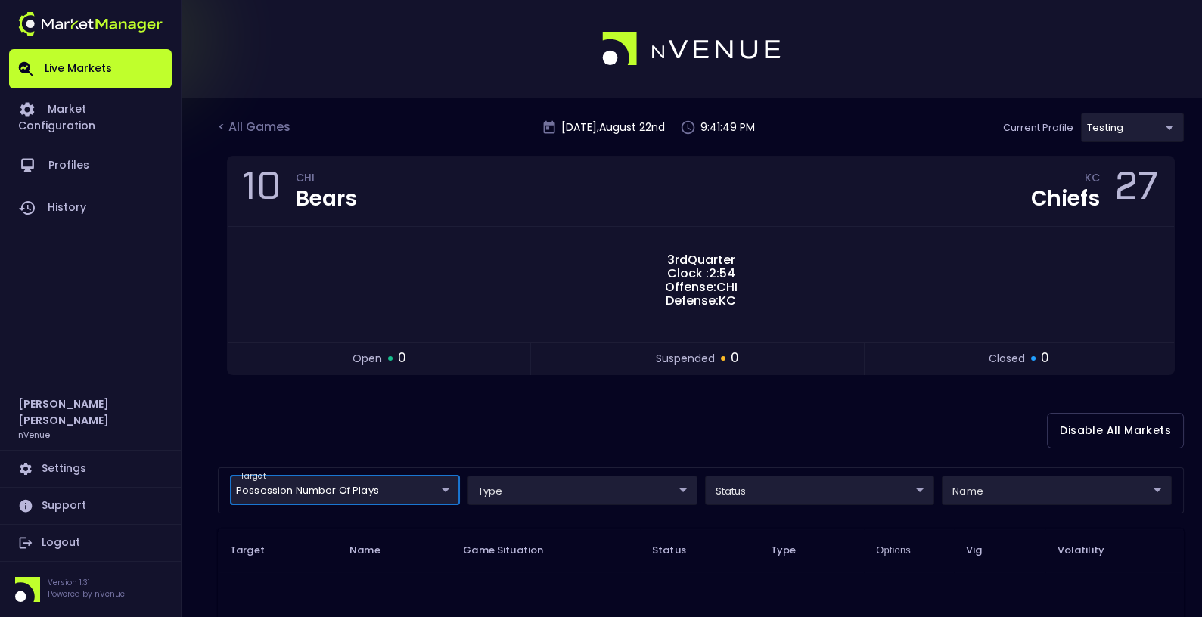
click at [1089, 120] on body "Live Markets Market Configuration Profiles History [PERSON_NAME] nVenue Setting…" at bounding box center [601, 472] width 1202 height 945
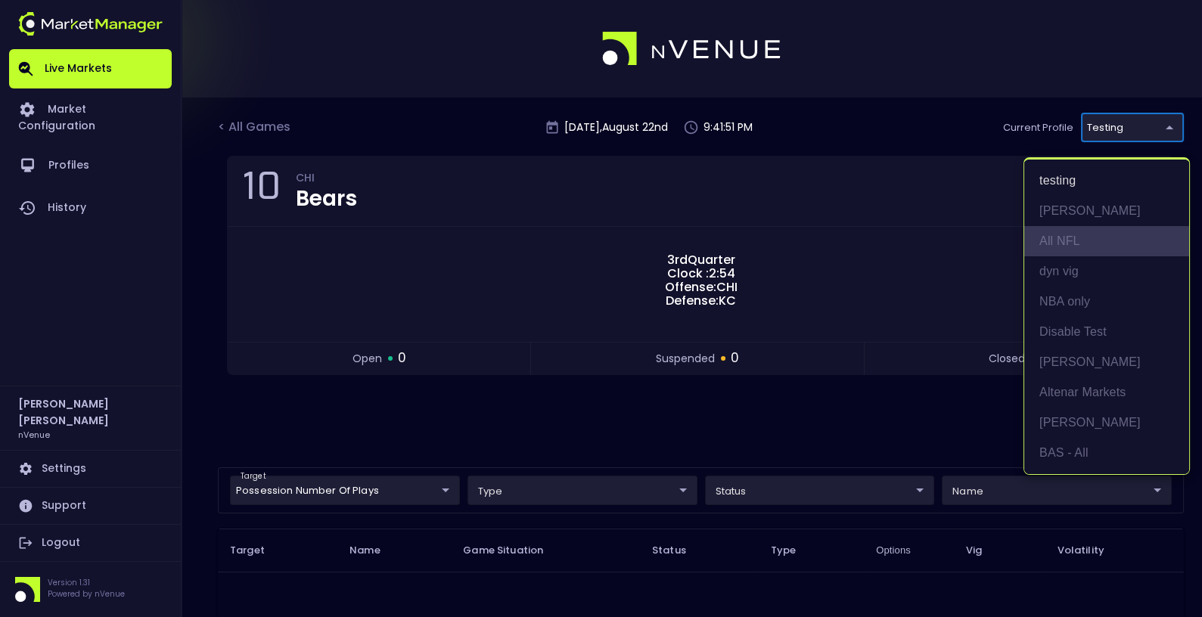
click at [1085, 241] on li "All NFL" at bounding box center [1106, 241] width 165 height 30
type input "9d8bad92-567c-44a6-ba12-e9bc101fa057"
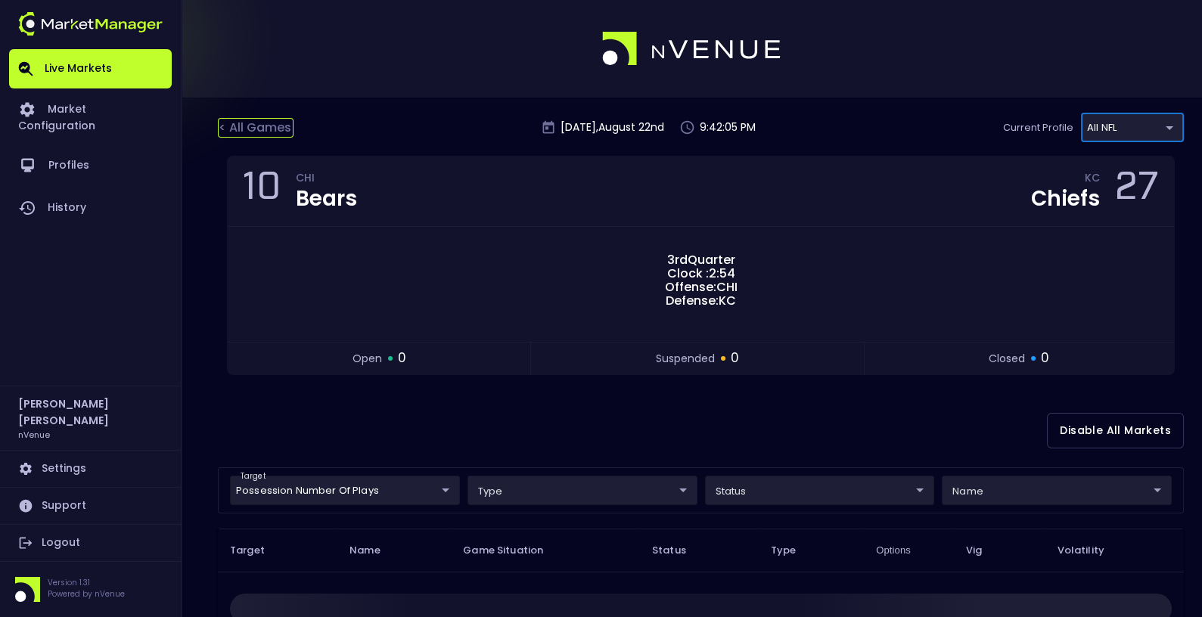
click at [244, 119] on div "< All Games" at bounding box center [256, 128] width 76 height 20
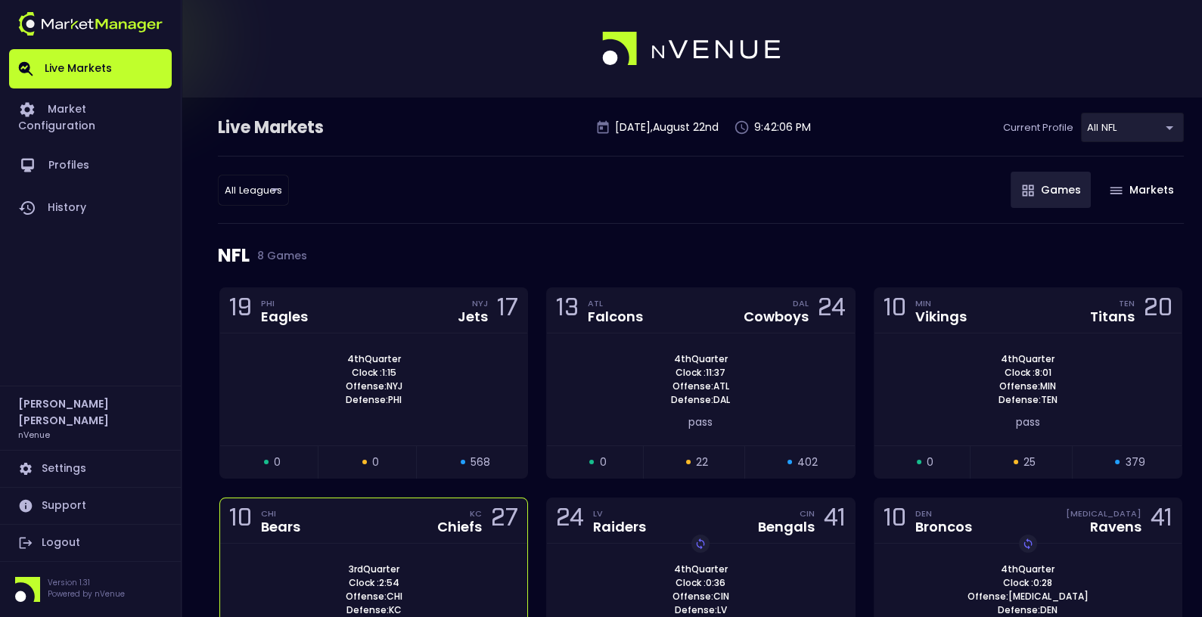
click at [405, 531] on div "10 CHI Bears KC Chiefs 27" at bounding box center [373, 520] width 307 height 45
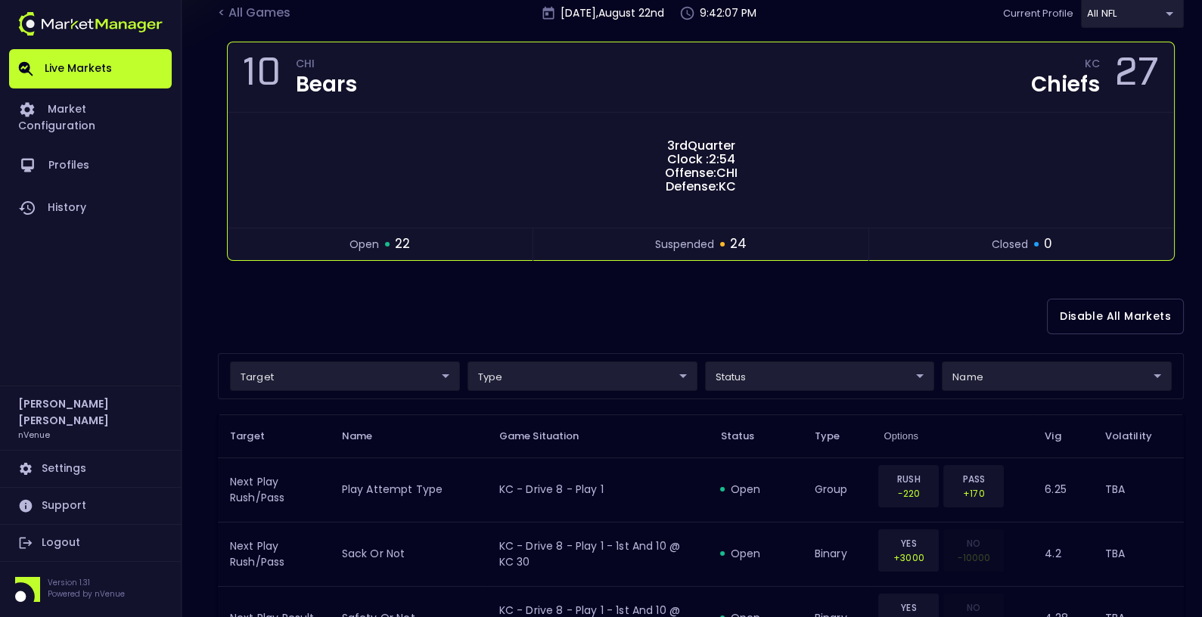
scroll to position [214, 0]
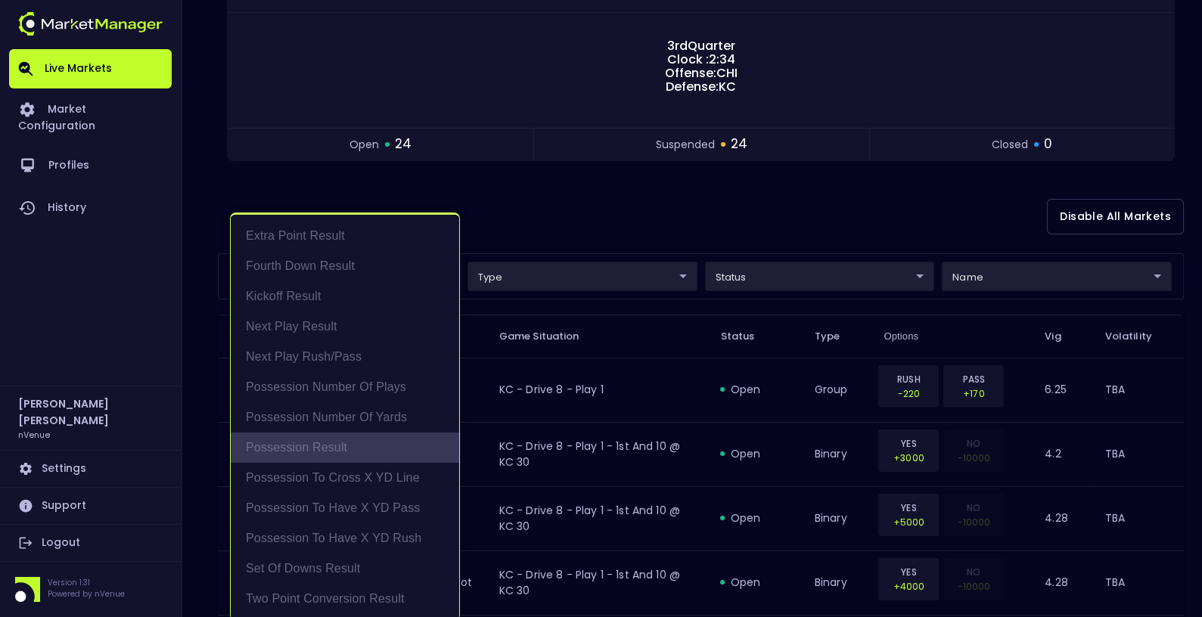
click at [361, 441] on li "Possession Result" at bounding box center [345, 448] width 228 height 30
type input "Possession Result"
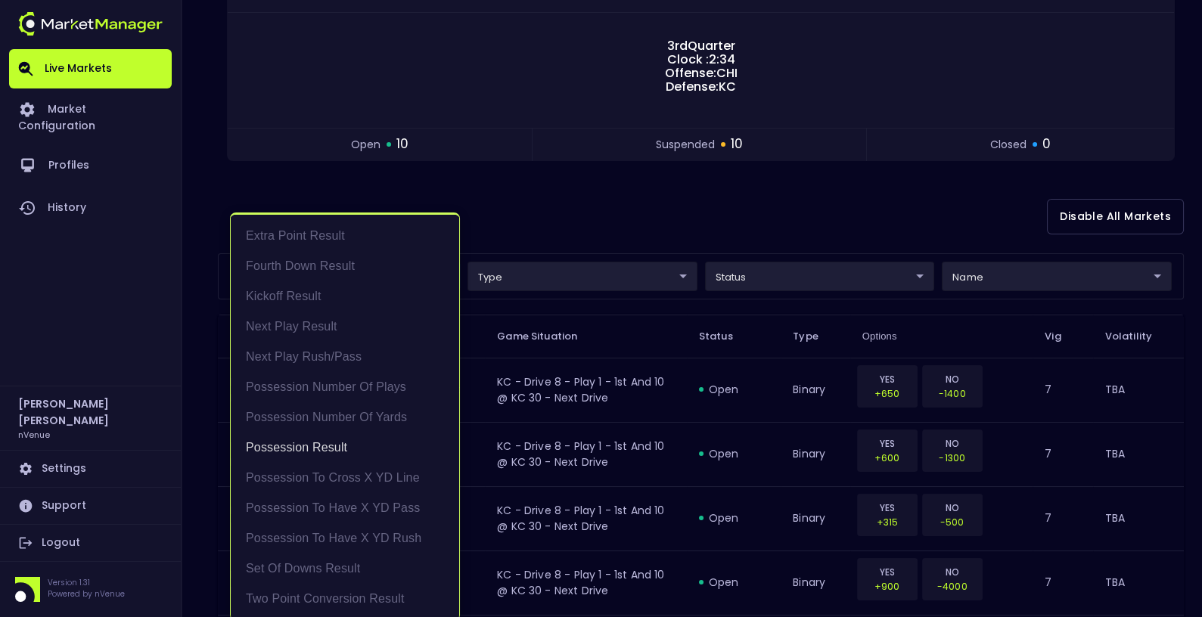
click at [635, 211] on div at bounding box center [601, 308] width 1202 height 617
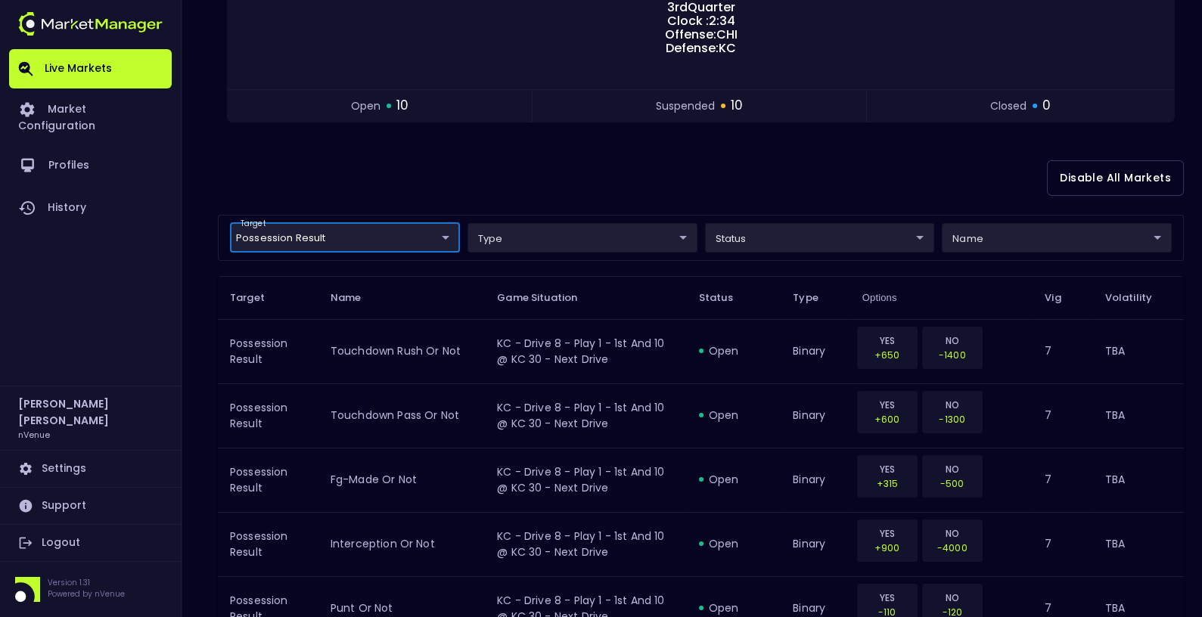
scroll to position [265, 0]
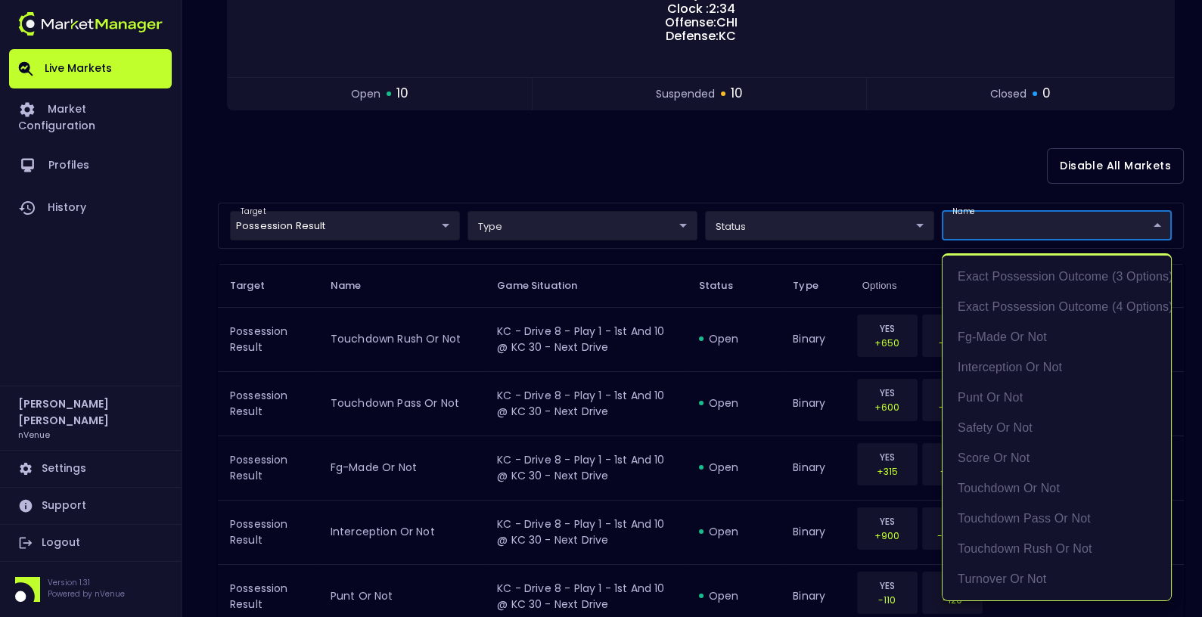
click at [1037, 312] on li "exact possession outcome (4 options)" at bounding box center [1056, 307] width 228 height 30
type input "exact possession outcome (4 options)"
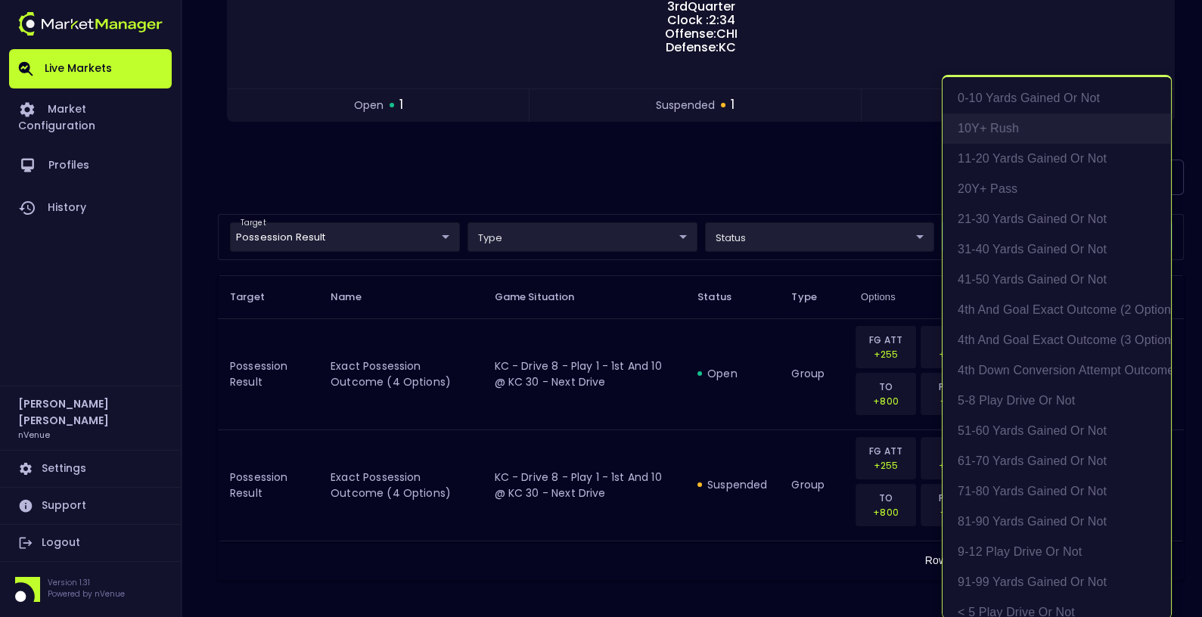
scroll to position [248, 0]
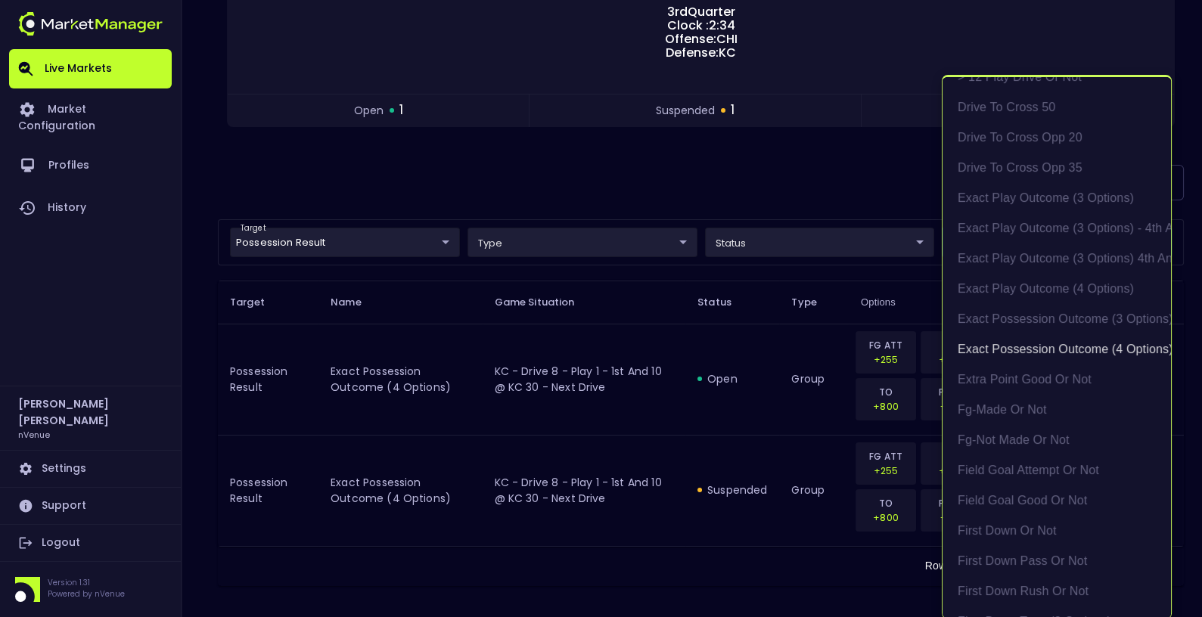
click at [737, 200] on div at bounding box center [601, 308] width 1202 height 617
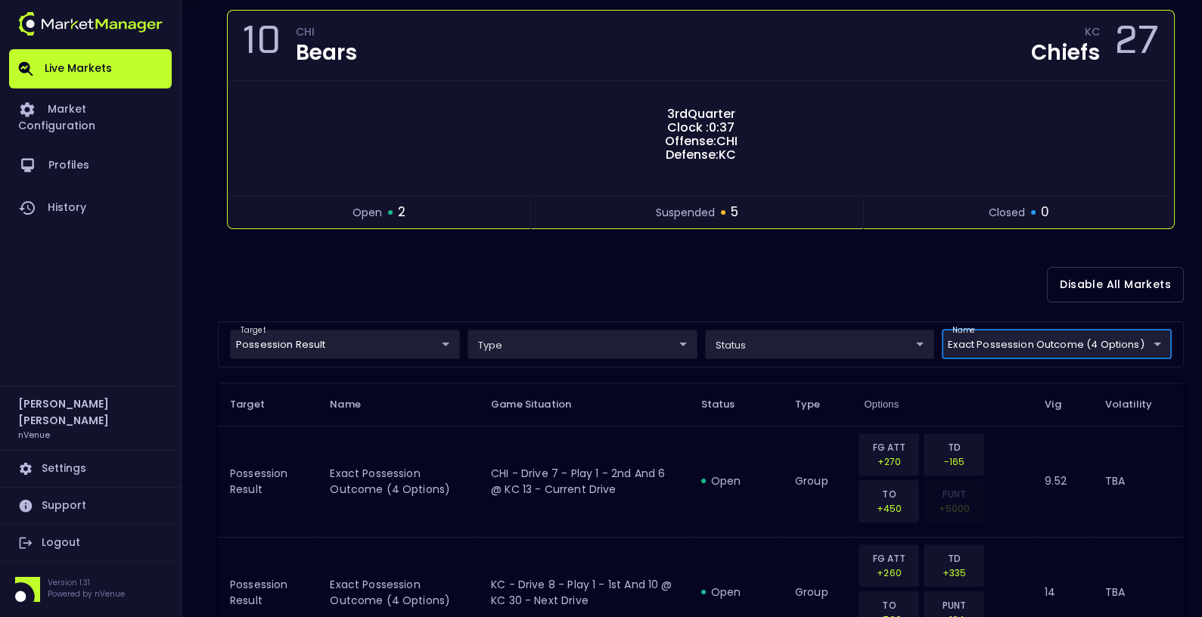
scroll to position [0, 0]
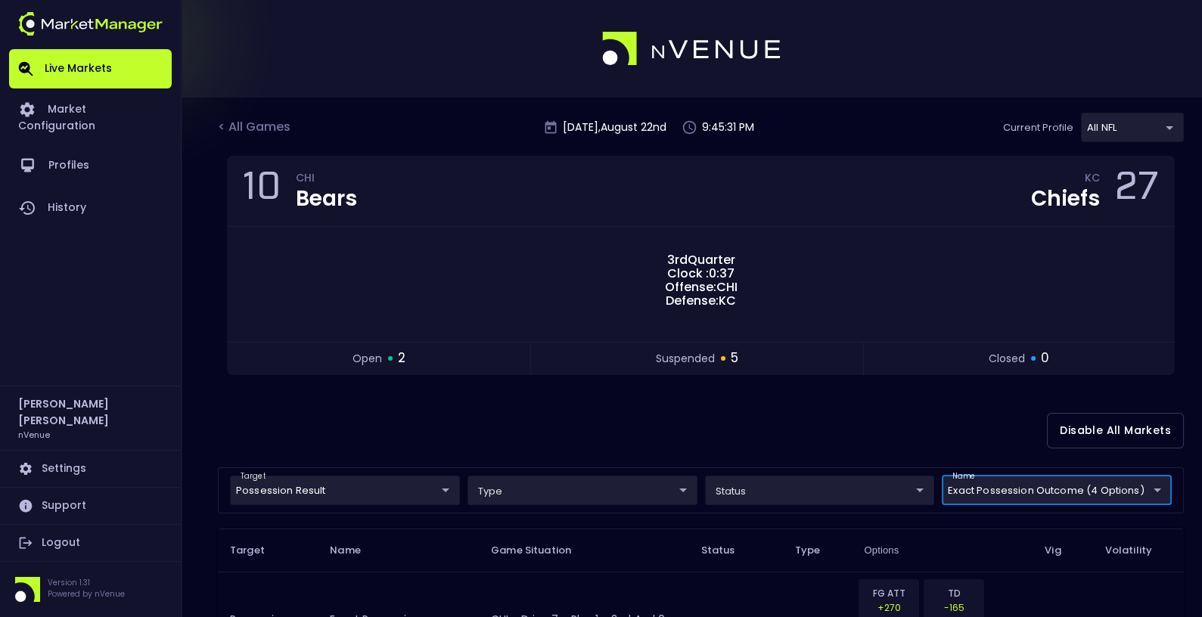
click at [253, 120] on div "< All Games" at bounding box center [256, 128] width 76 height 20
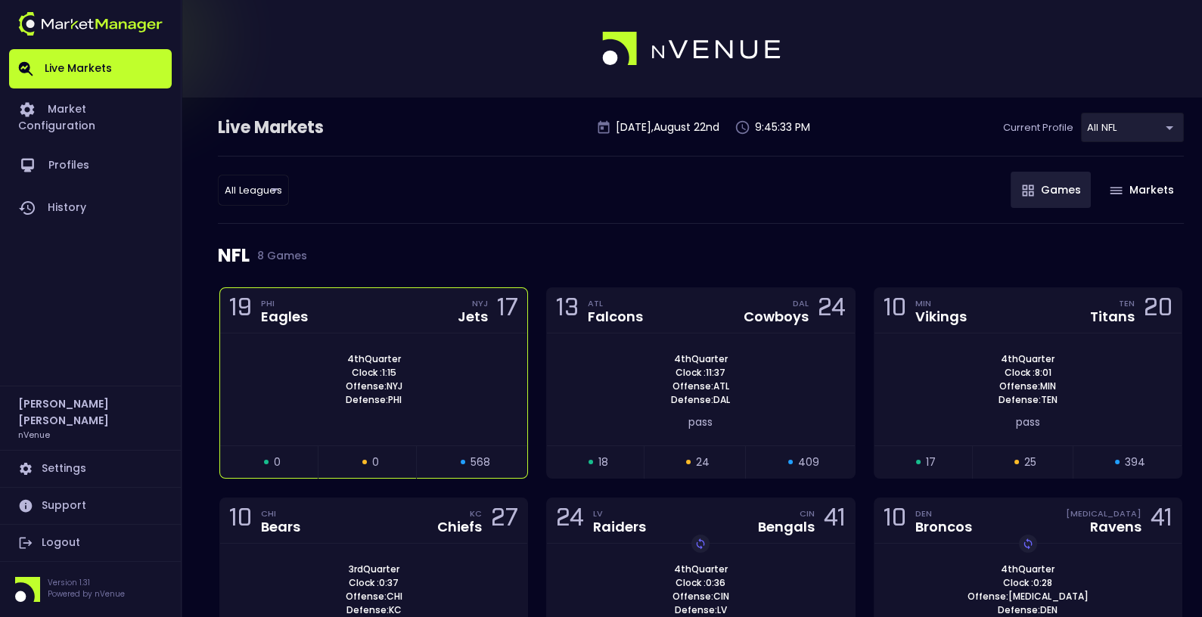
click at [469, 352] on div "4th Quarter Clock : 1:15 Offense: NYJ Defense: PHI" at bounding box center [373, 379] width 307 height 54
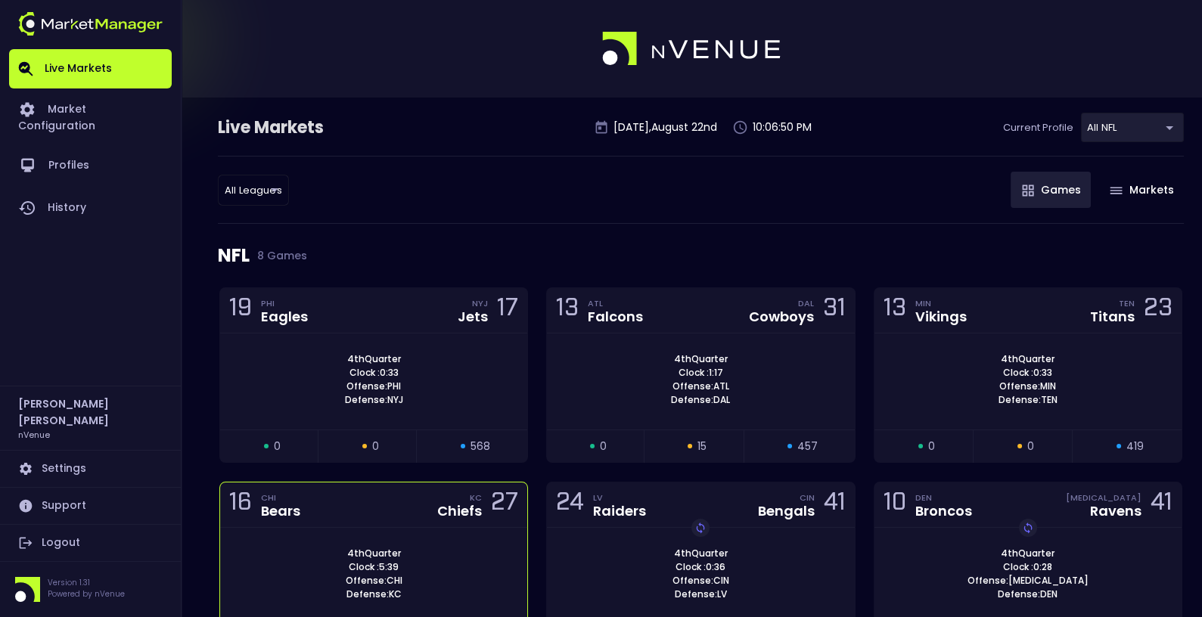
click at [383, 503] on div "16 CHI Bears KC Chiefs 27" at bounding box center [373, 505] width 307 height 45
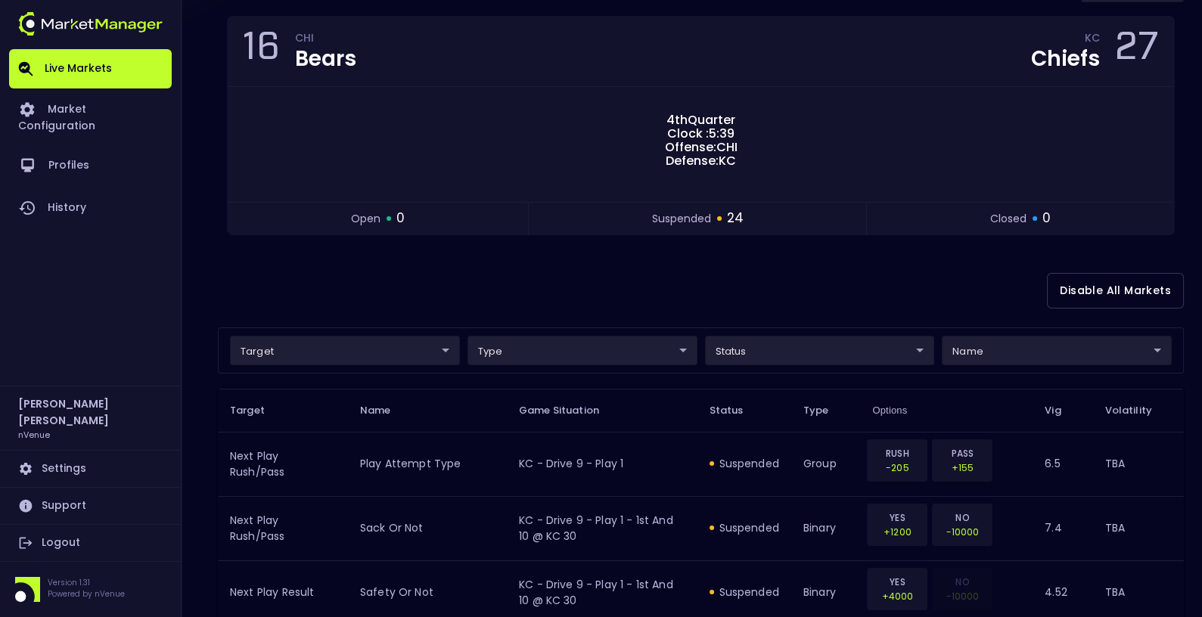
scroll to position [142, 0]
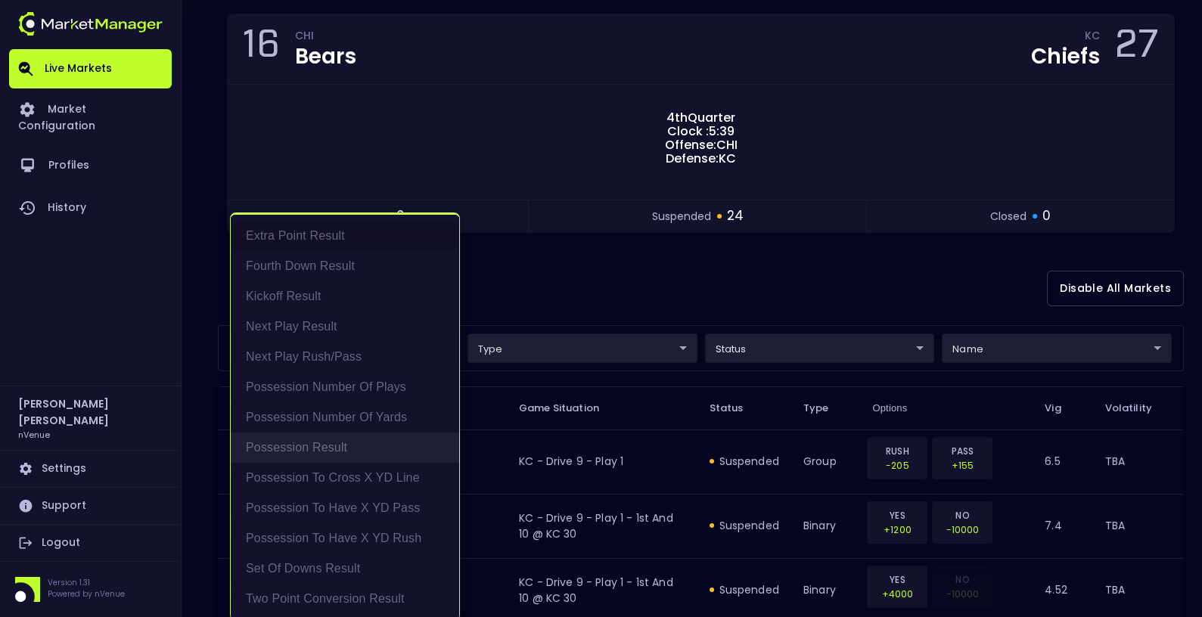
click at [329, 454] on li "Possession Result" at bounding box center [345, 448] width 228 height 30
type input "Possession Result"
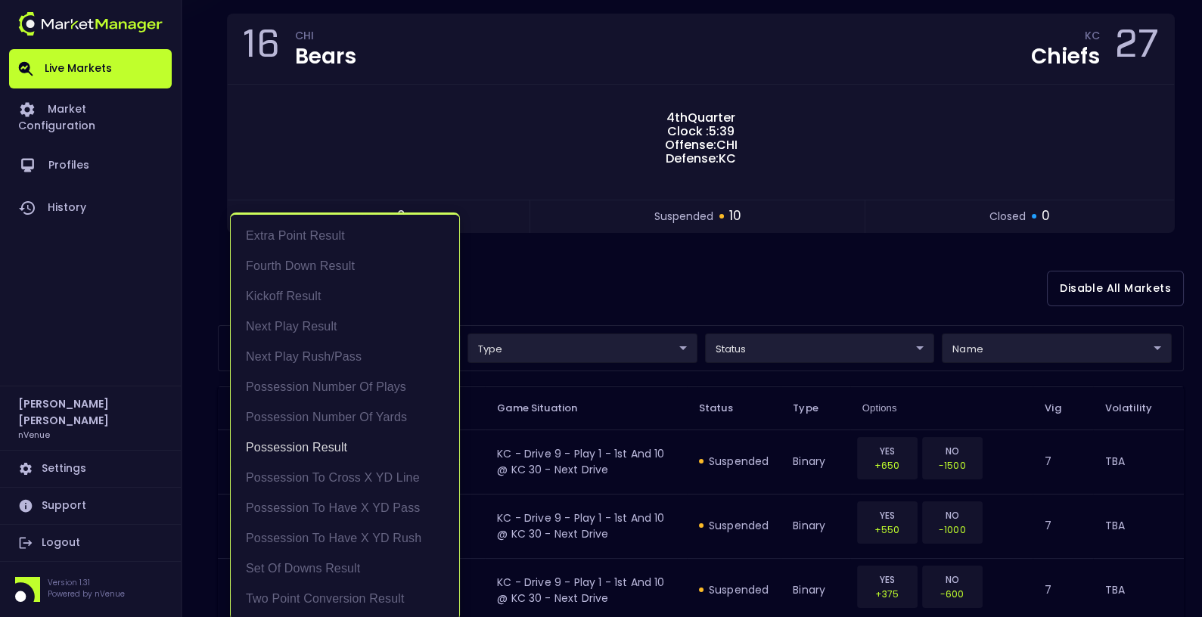
click at [642, 324] on div at bounding box center [601, 308] width 1202 height 617
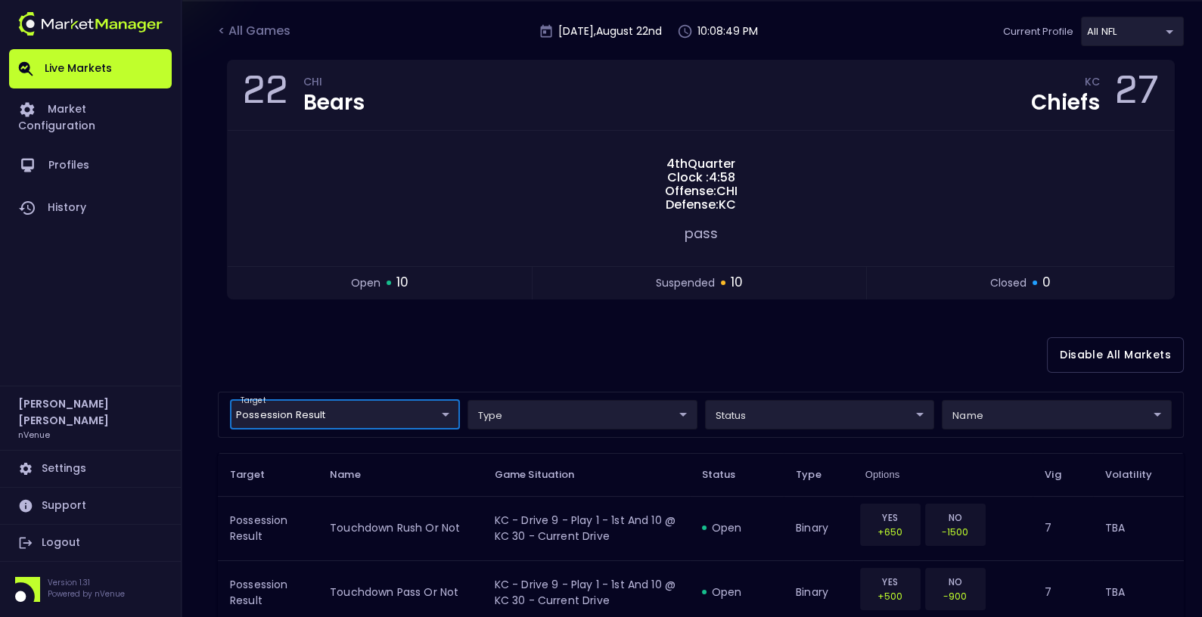
scroll to position [0, 0]
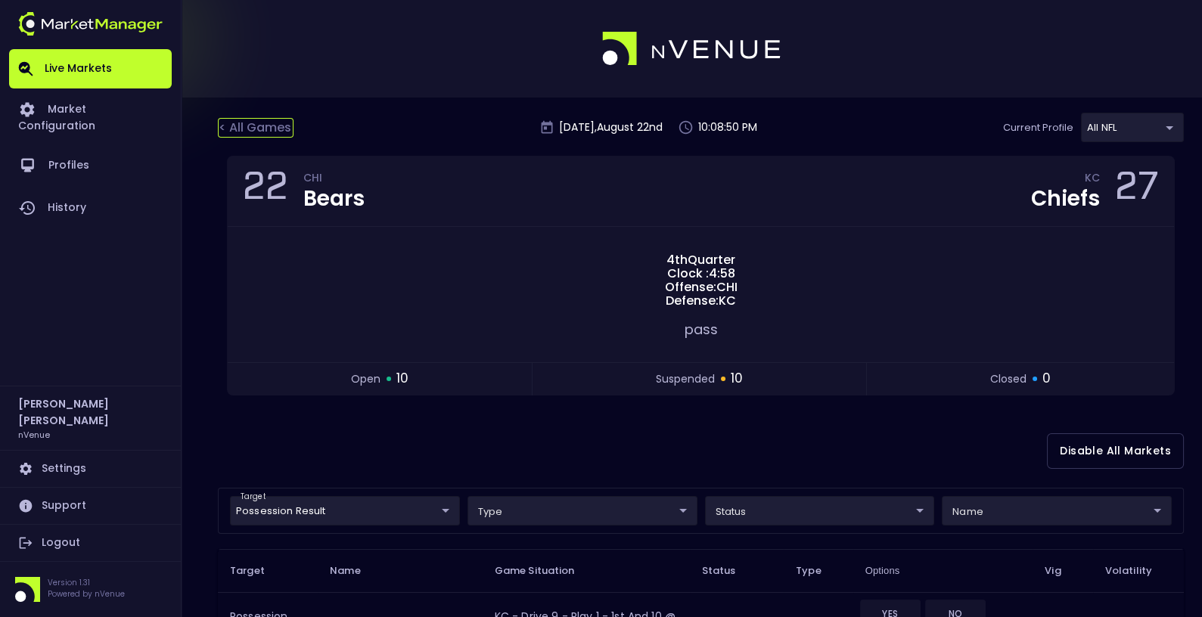
click at [257, 125] on div "< All Games" at bounding box center [256, 128] width 76 height 20
